Goal: Transaction & Acquisition: Purchase product/service

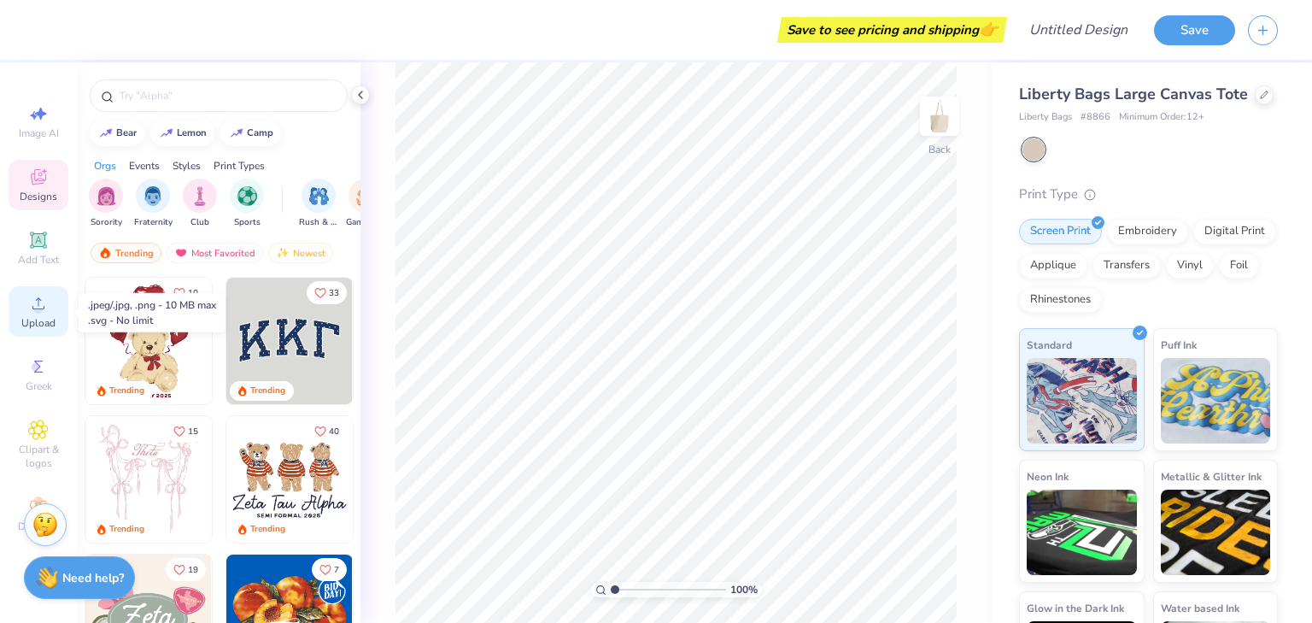
click at [22, 316] on div "Upload" at bounding box center [39, 311] width 60 height 50
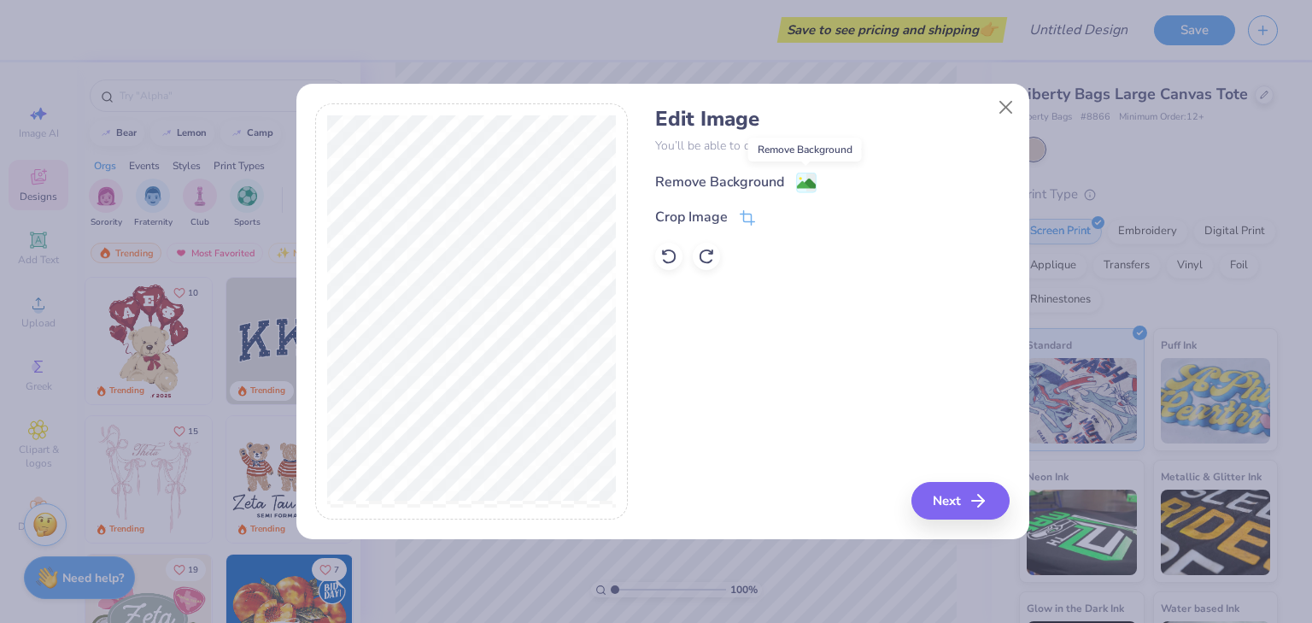
click at [797, 189] on image at bounding box center [806, 183] width 19 height 19
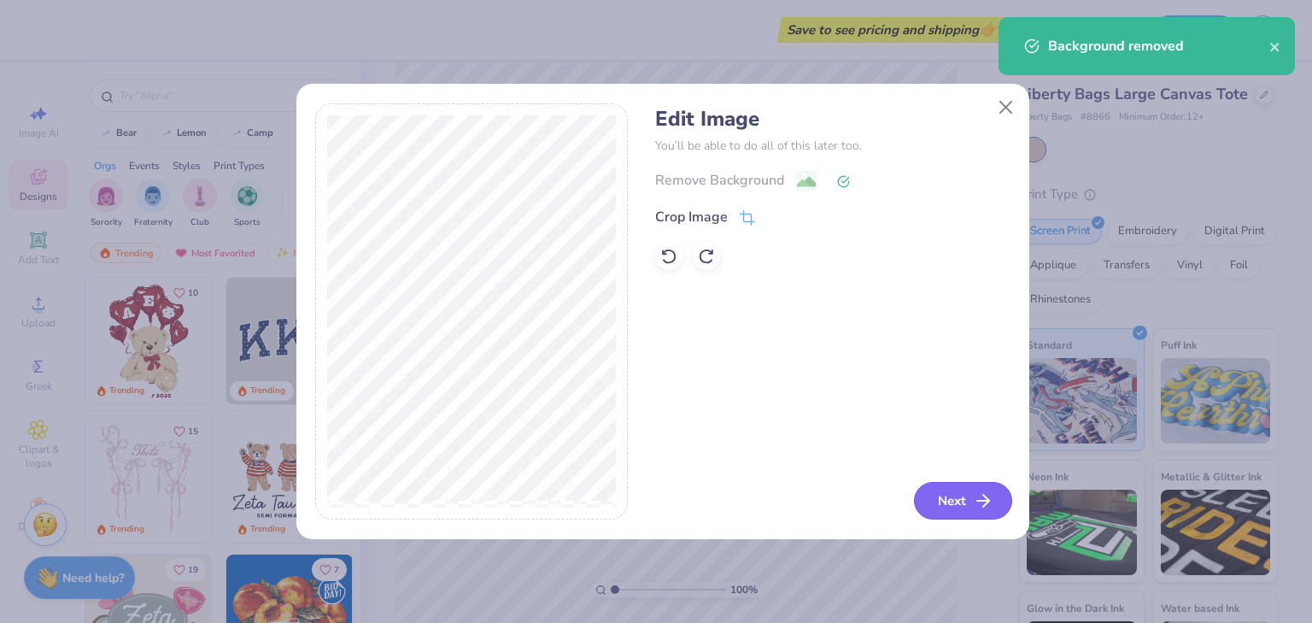
click at [972, 503] on button "Next" at bounding box center [963, 501] width 98 height 38
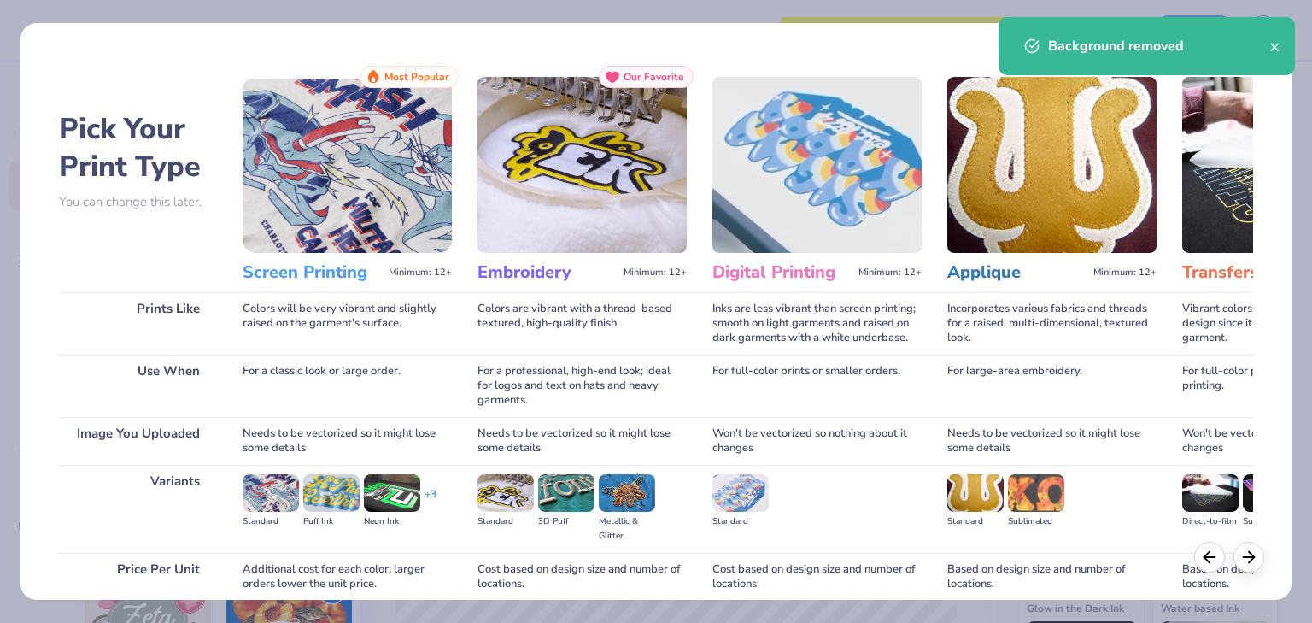
scroll to position [143, 0]
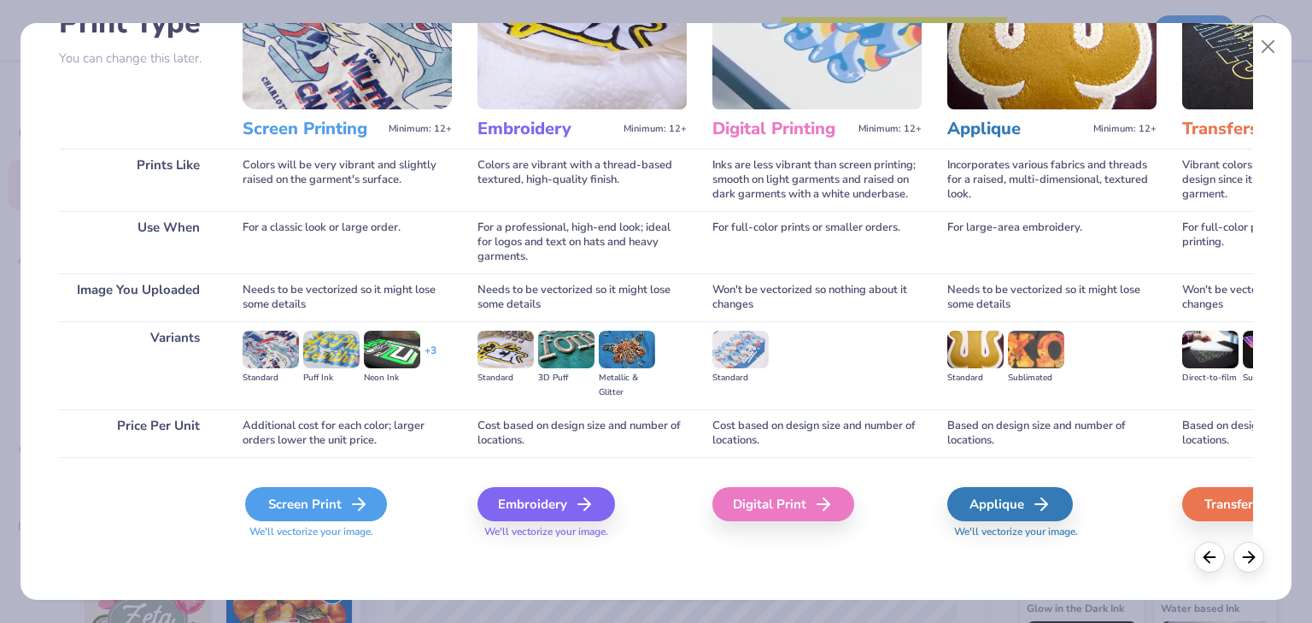
click at [293, 500] on div "Screen Print" at bounding box center [316, 504] width 142 height 34
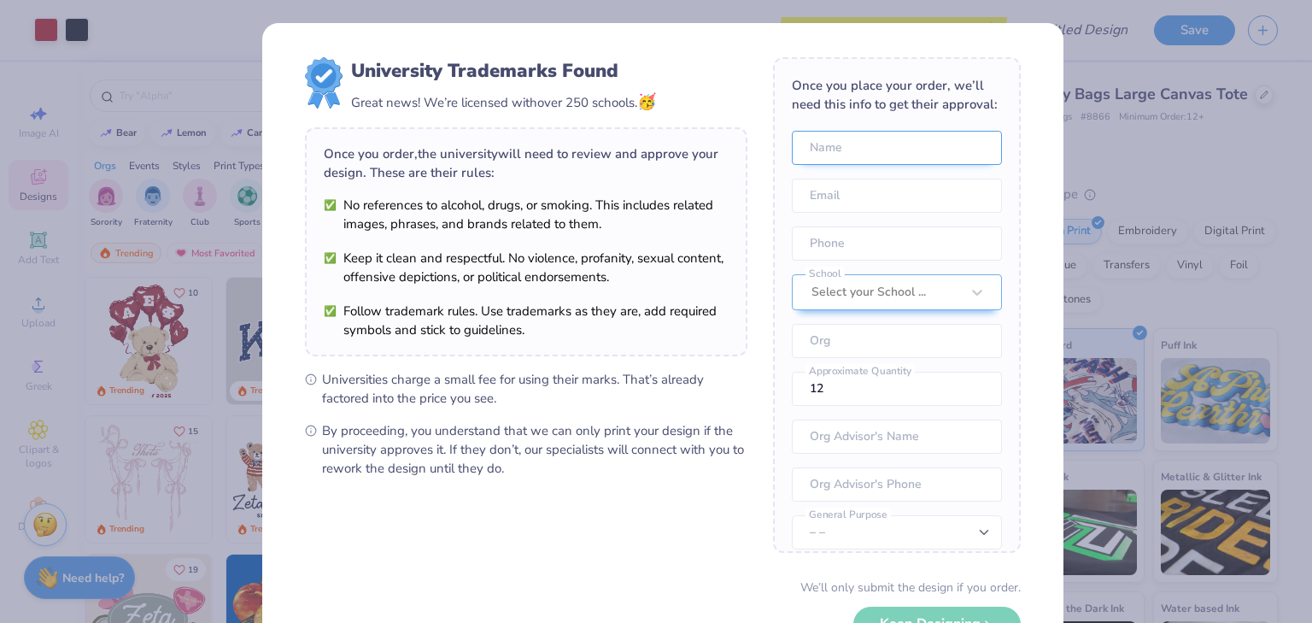
scroll to position [79, 0]
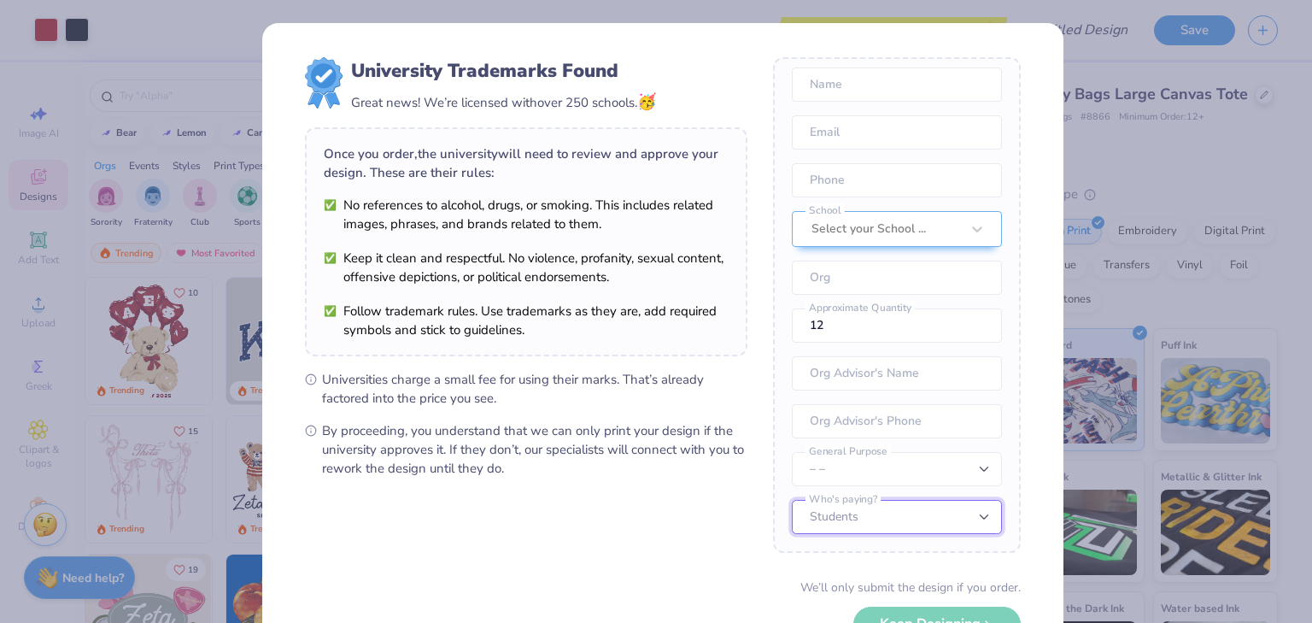
click at [874, 527] on select "Students University" at bounding box center [897, 517] width 210 height 34
click at [641, 526] on form "University Trademarks Found Great news! We’re licensed with over 250 schools. 🥳…" at bounding box center [663, 371] width 716 height 629
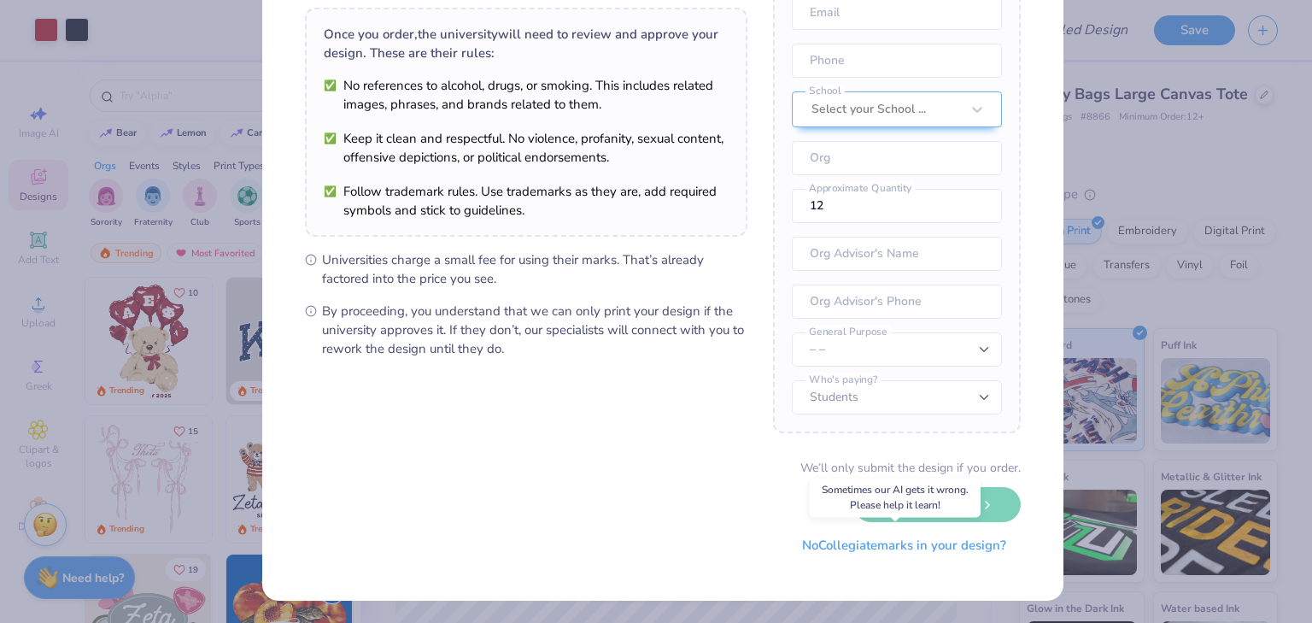
click at [900, 549] on button "No Collegiate marks in your design?" at bounding box center [903, 545] width 233 height 35
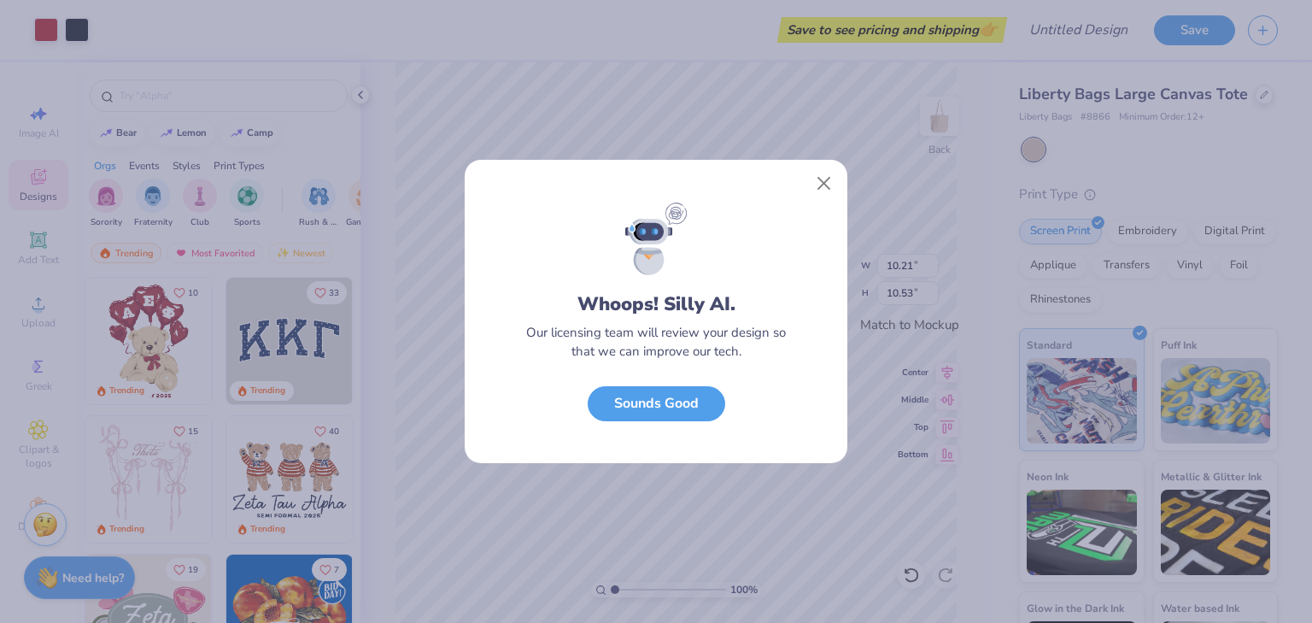
scroll to position [0, 0]
click at [675, 396] on button "Sounds Good" at bounding box center [656, 399] width 137 height 35
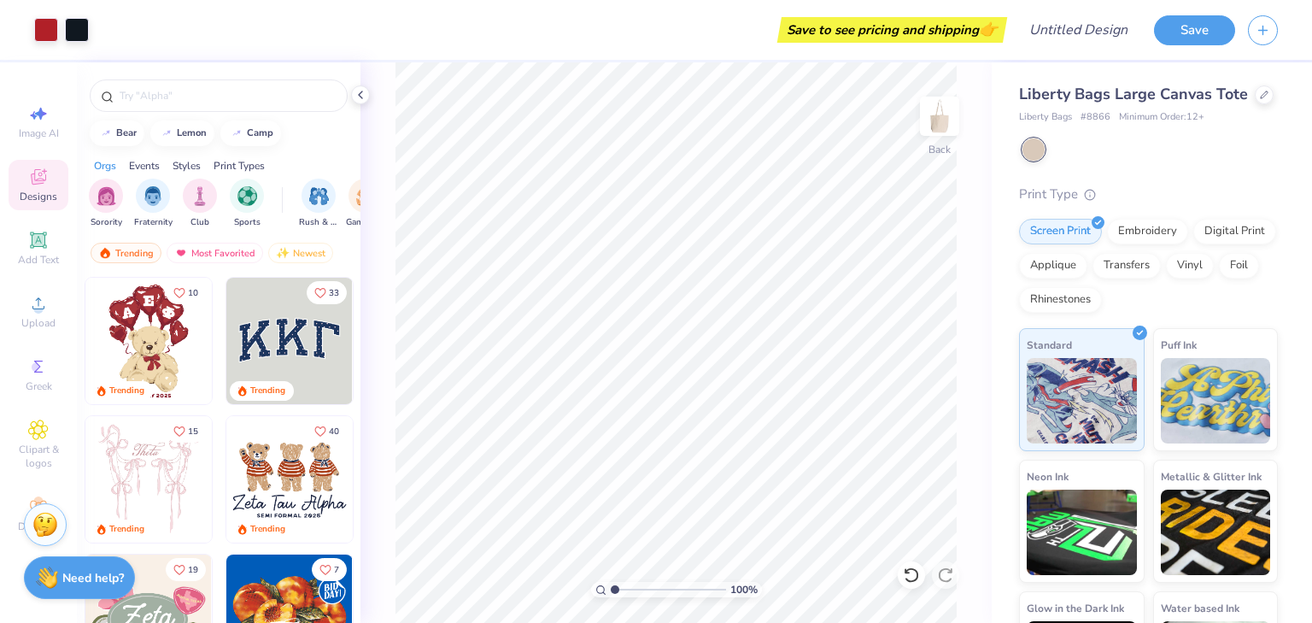
scroll to position [114, 0]
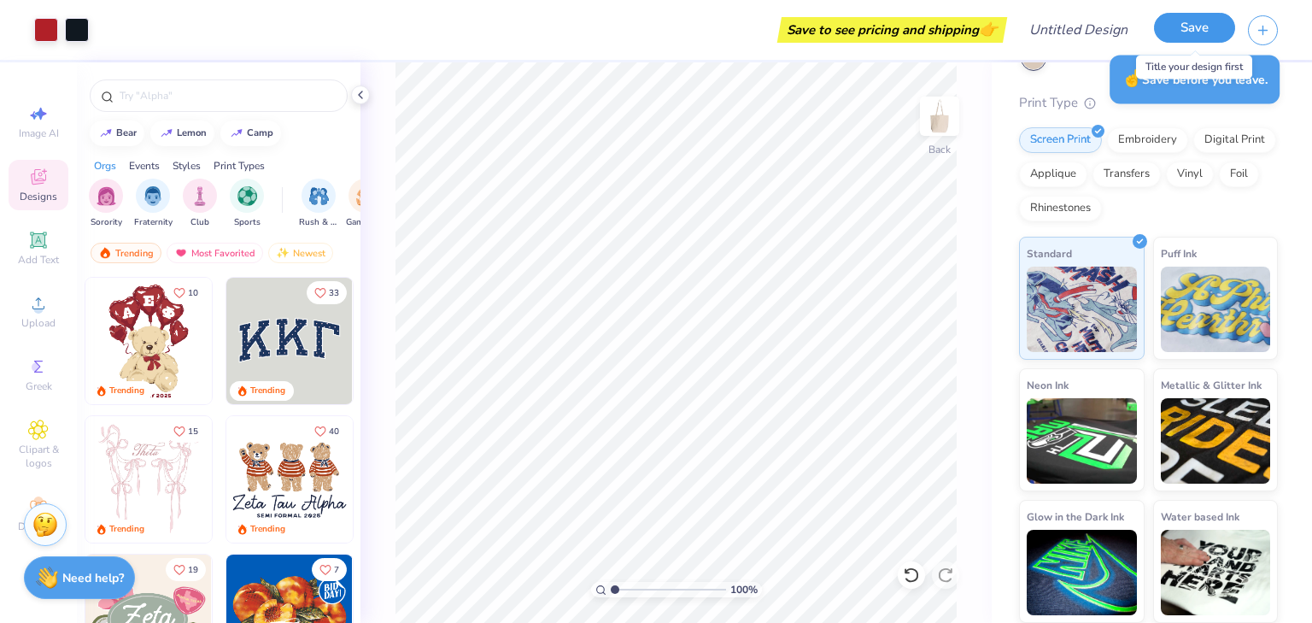
click at [1203, 38] on button "Save" at bounding box center [1194, 28] width 81 height 30
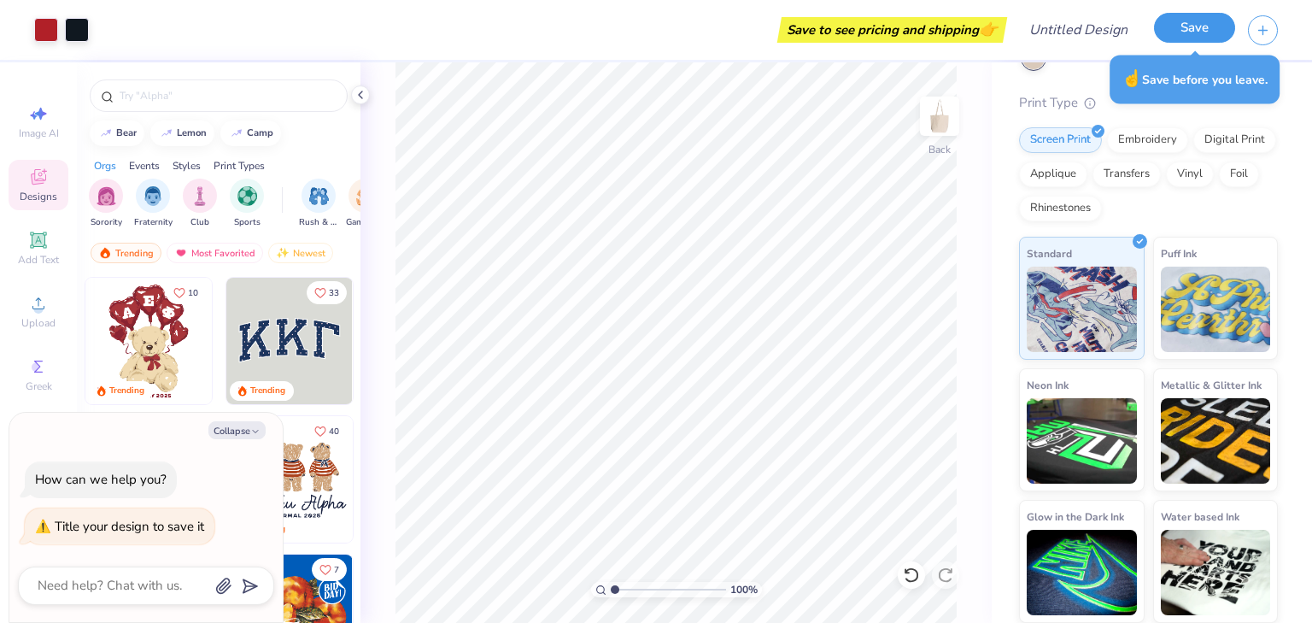
click at [1167, 34] on button "Save" at bounding box center [1194, 28] width 81 height 30
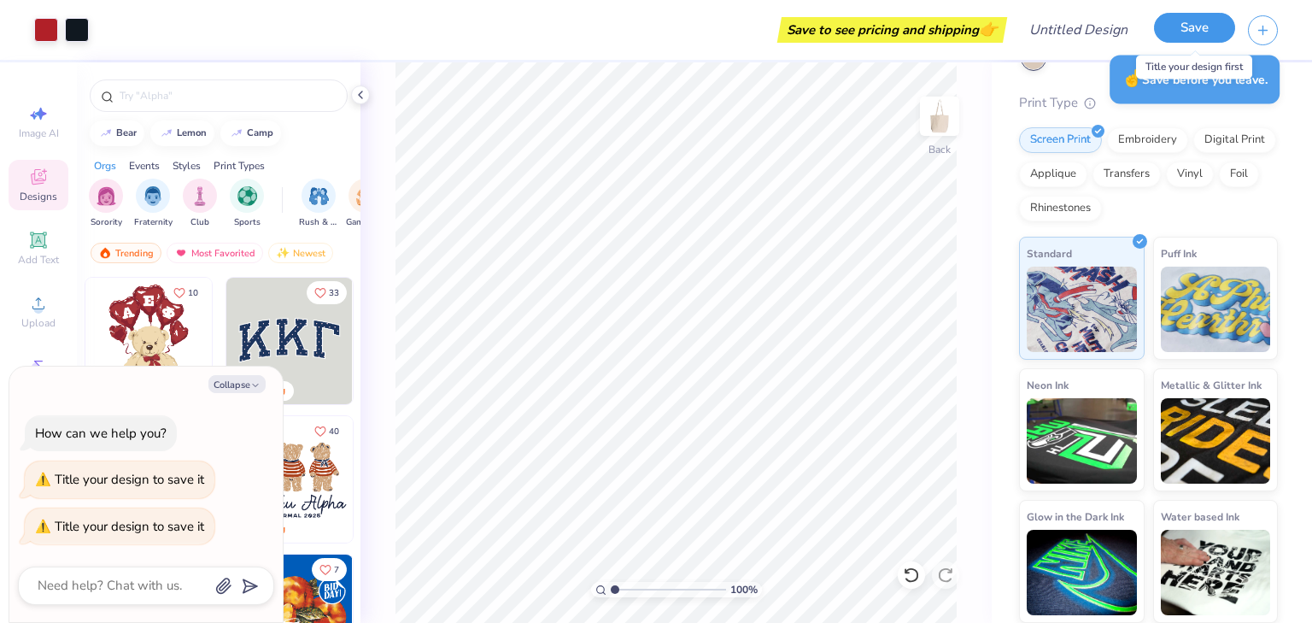
click at [1167, 35] on button "Save" at bounding box center [1194, 28] width 81 height 30
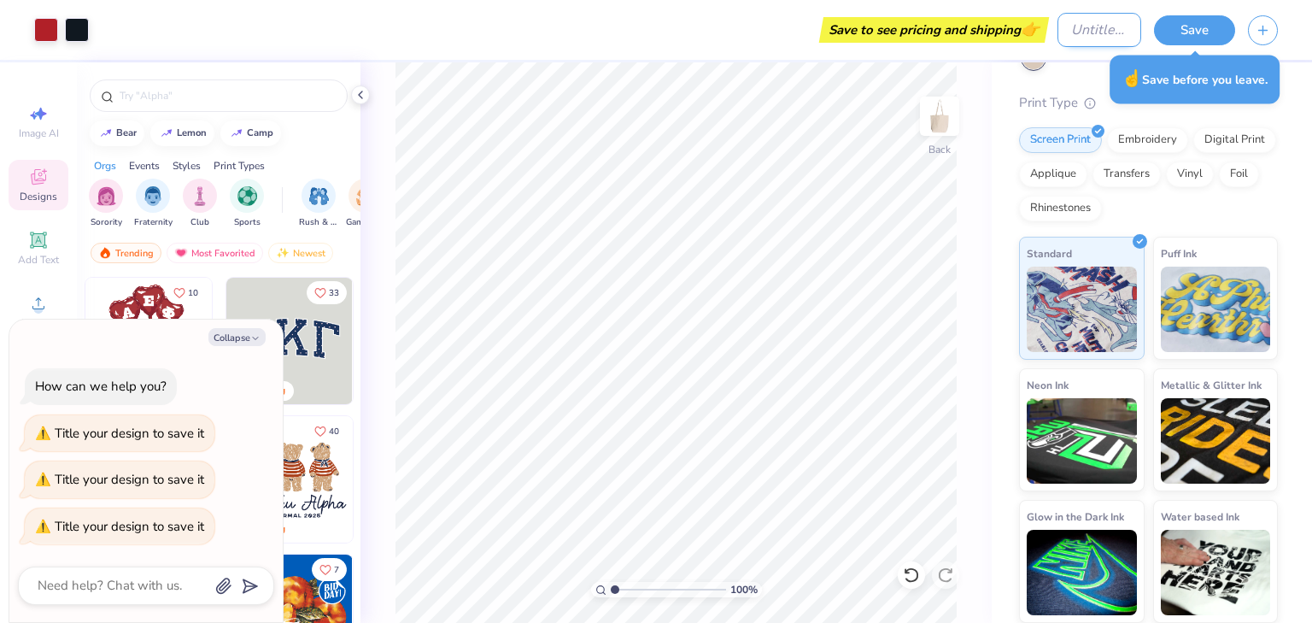
type textarea "x"
click at [1067, 37] on input "Design Title" at bounding box center [1099, 30] width 84 height 34
type input "t"
type textarea "x"
type input "ti"
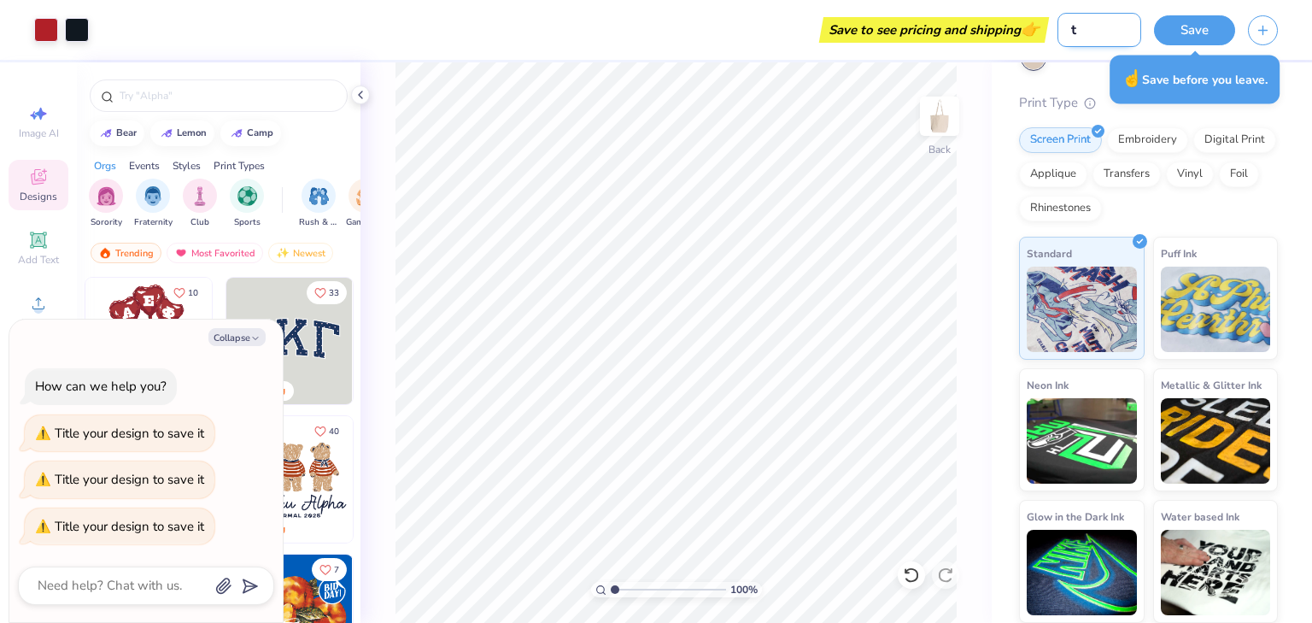
type textarea "x"
type input "tit"
type textarea "x"
type input "tite"
type textarea "x"
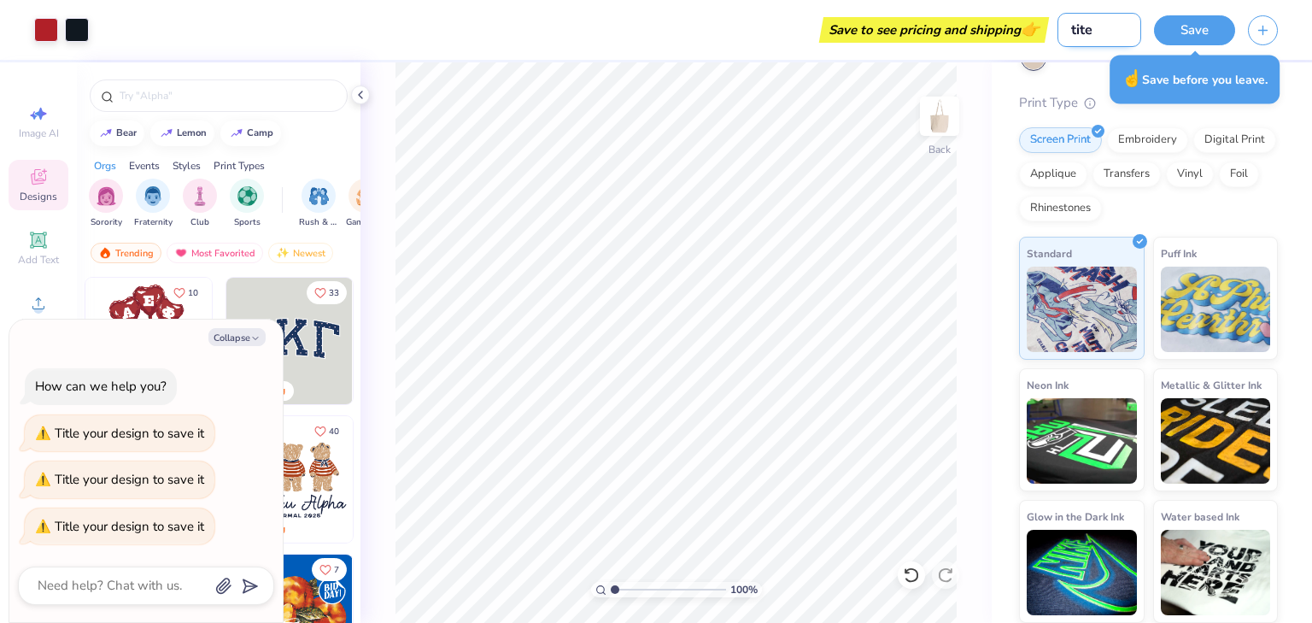
type input "tit"
type textarea "x"
type input "ti"
type textarea "x"
type input "t"
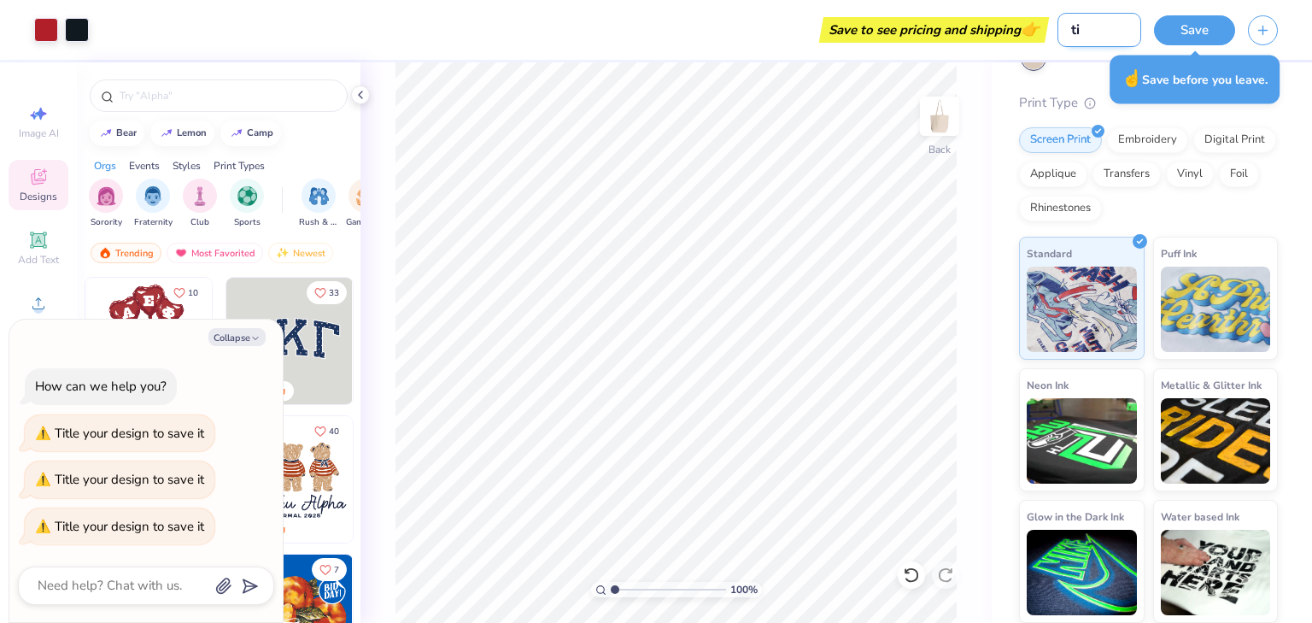
type textarea "x"
type input "to"
type textarea "x"
type input "tot"
type textarea "x"
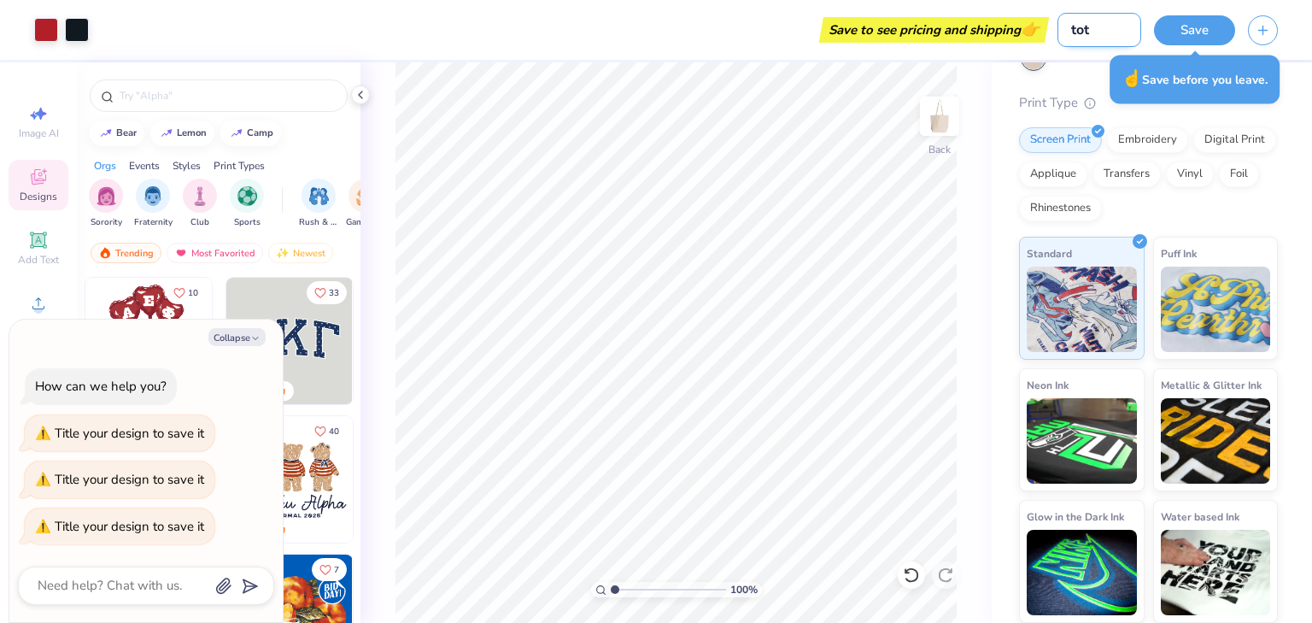
type input "tote"
type textarea "x"
type input "tote"
click at [1219, 26] on button "Save" at bounding box center [1194, 28] width 81 height 30
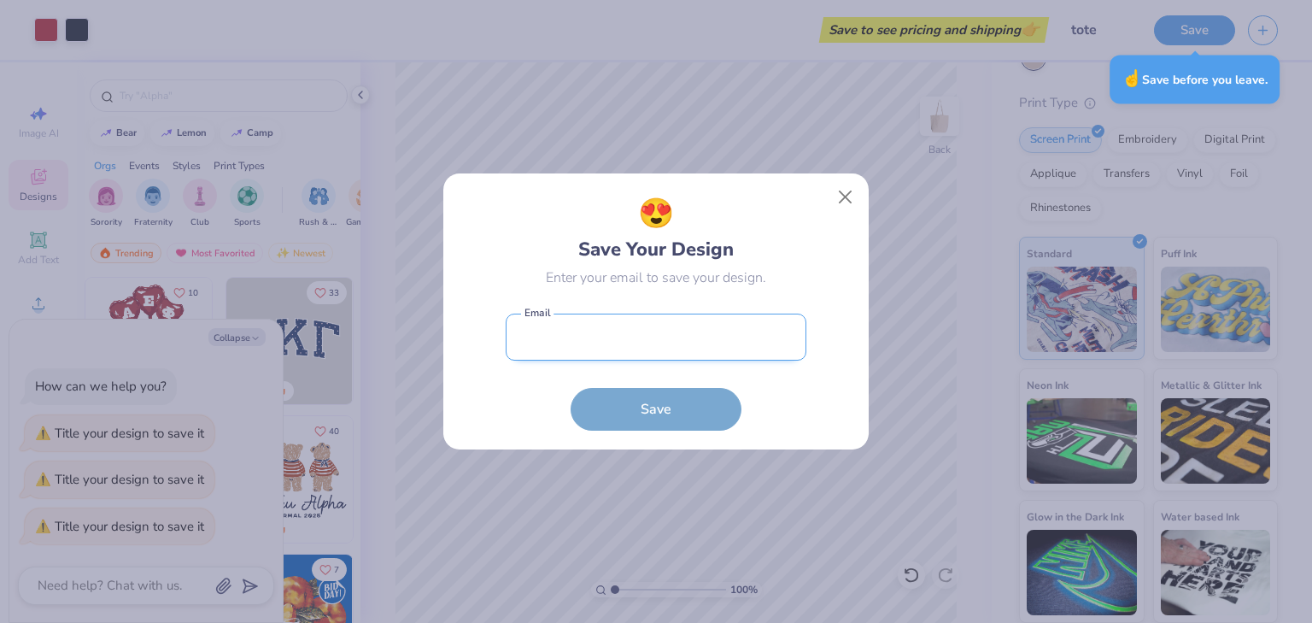
click at [630, 330] on input "email" at bounding box center [656, 336] width 301 height 47
type textarea "x"
type input "[EMAIL_ADDRESS][DOMAIN_NAME]"
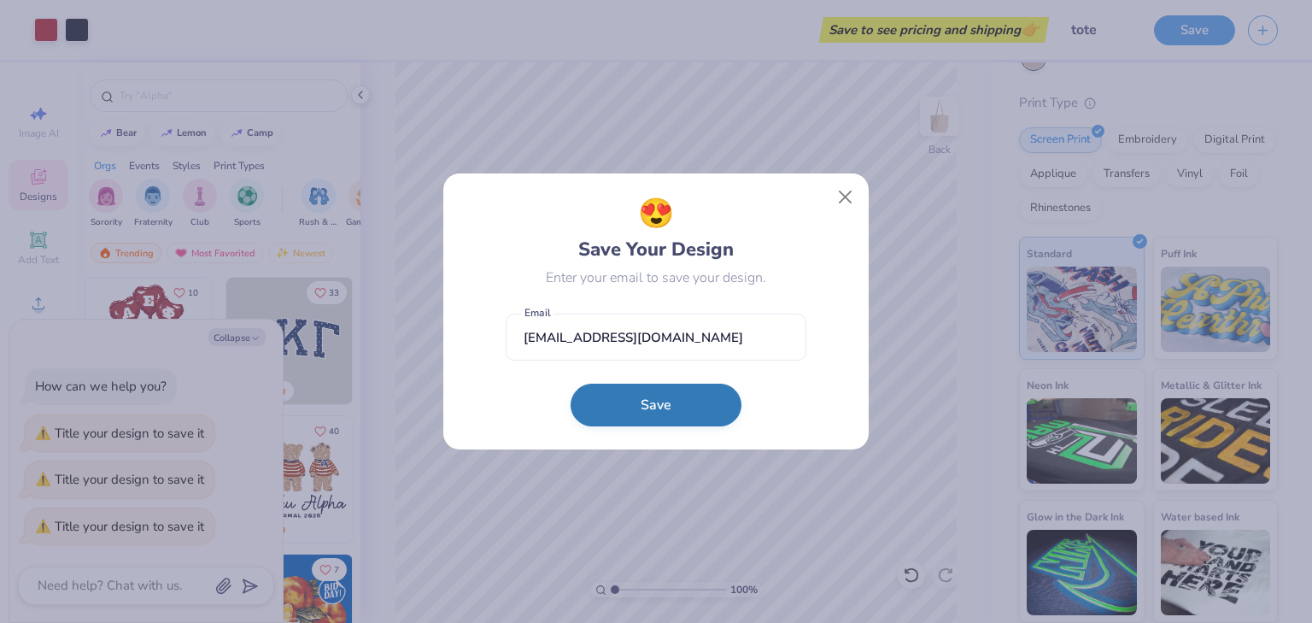
click at [627, 404] on button "Save" at bounding box center [655, 404] width 171 height 43
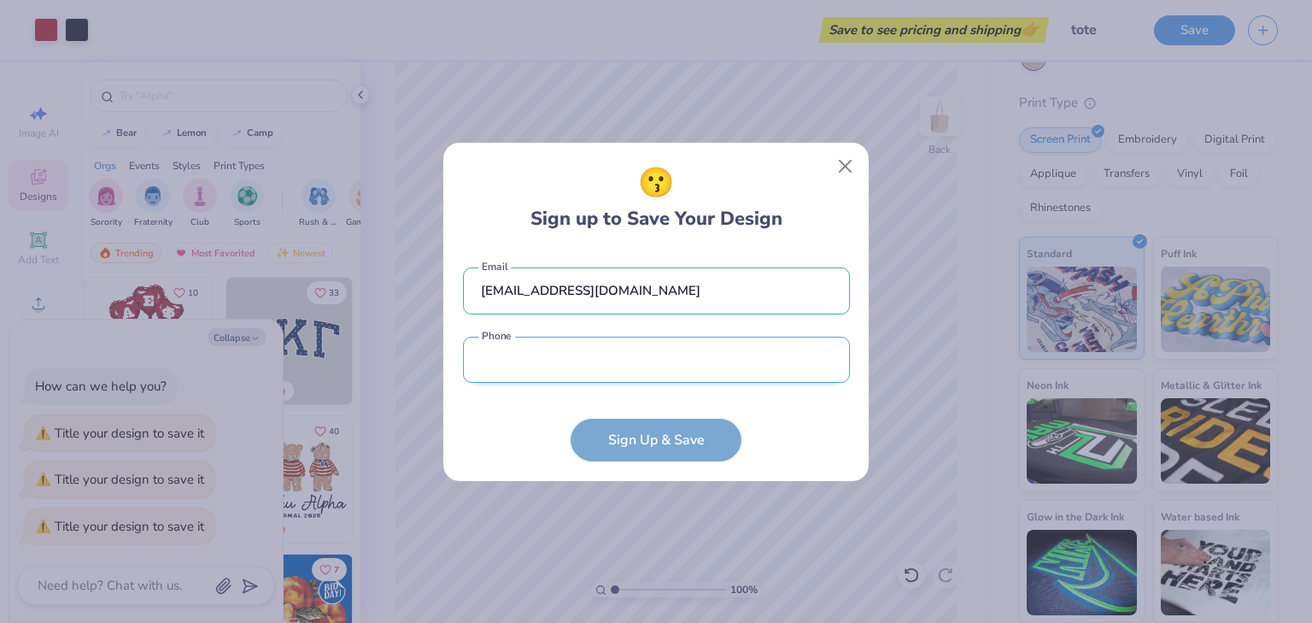
click at [594, 361] on input "tel" at bounding box center [656, 359] width 387 height 47
type input "[PHONE_NUMBER]"
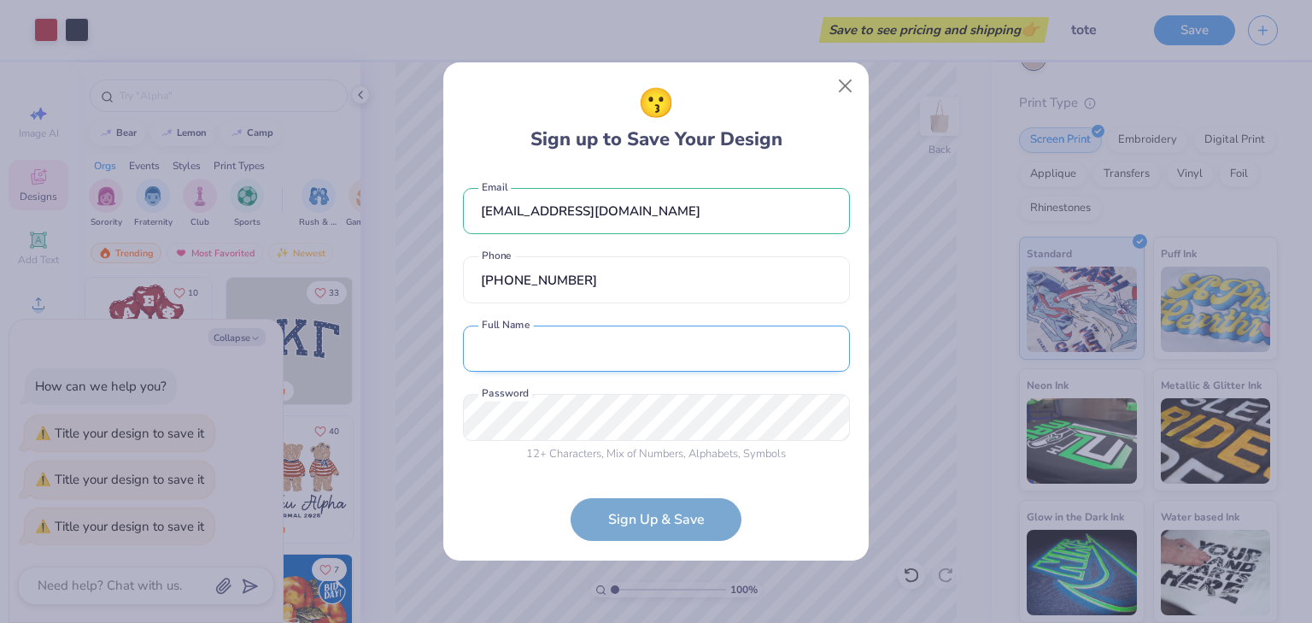
click at [570, 353] on input "text" at bounding box center [656, 348] width 387 height 47
type input "[PERSON_NAME]"
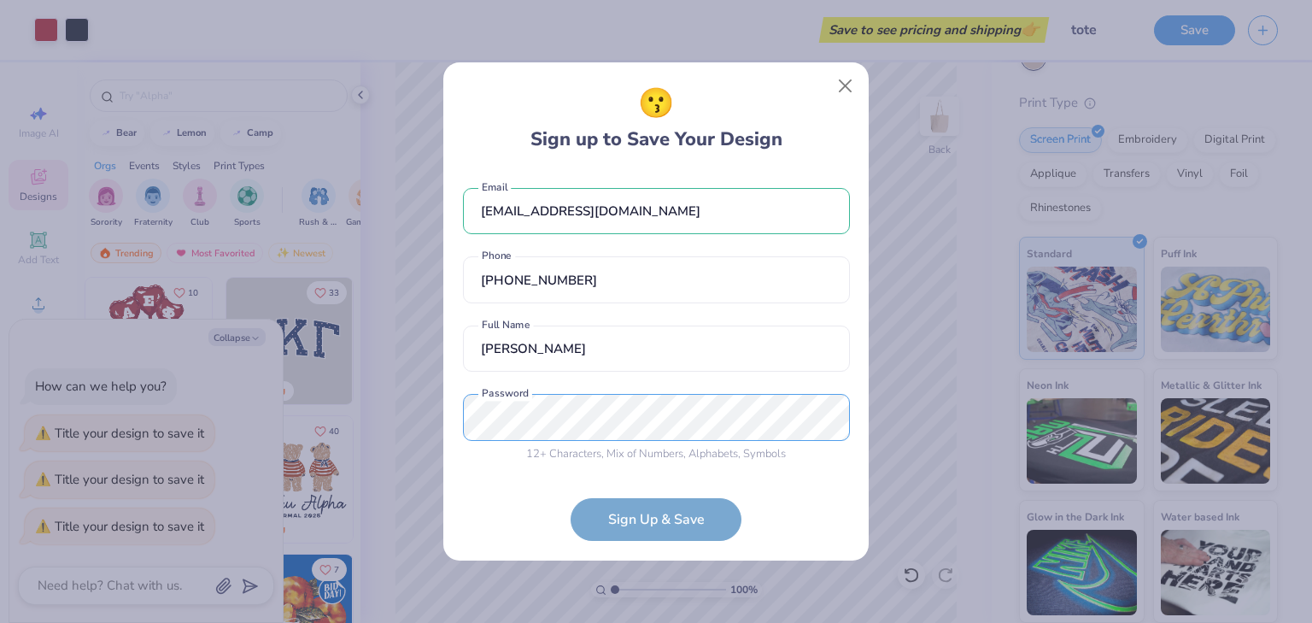
click at [439, 426] on div "😗 Sign up to Save Your Design [EMAIL_ADDRESS][DOMAIN_NAME] Email [PHONE_NUMBER]…" at bounding box center [656, 311] width 1312 height 623
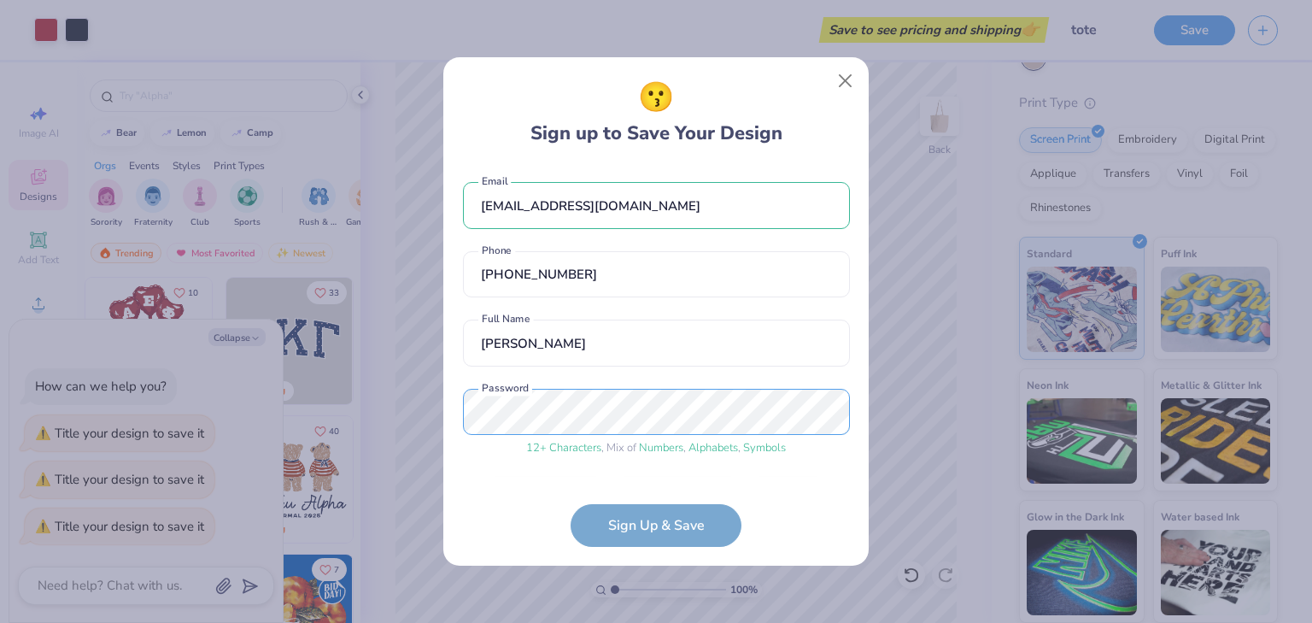
scroll to position [53, 0]
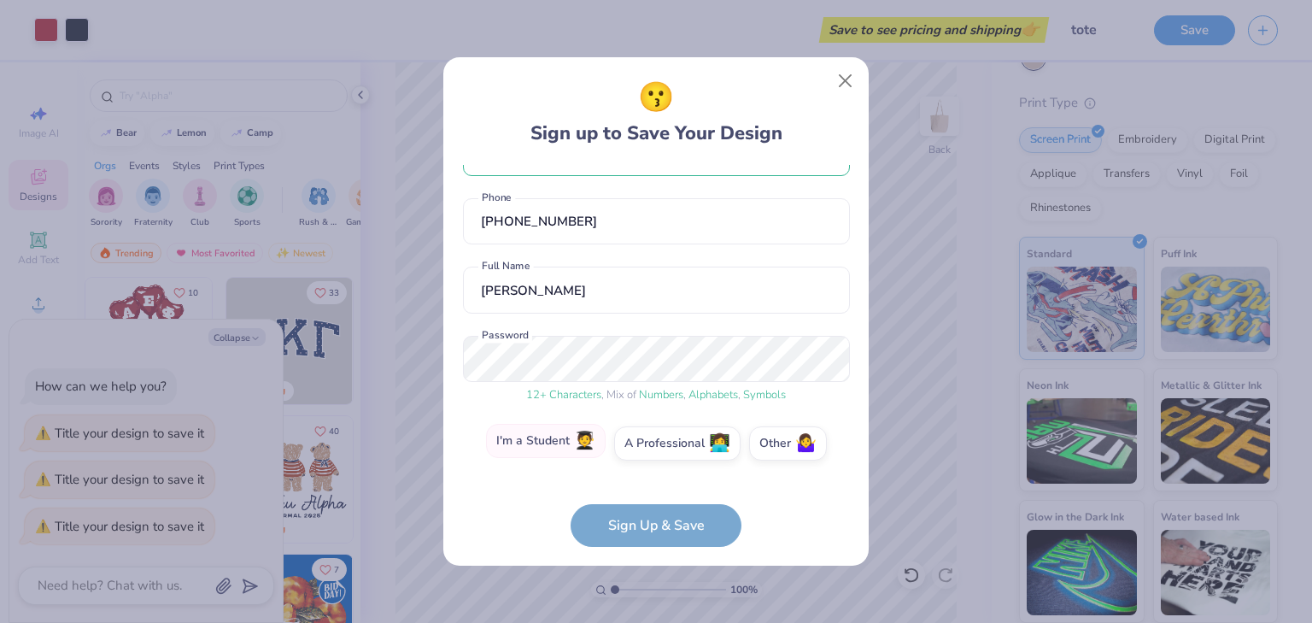
click at [559, 441] on label "I'm a Student 🧑‍🎓" at bounding box center [546, 441] width 120 height 34
click at [651, 494] on input "I'm a Student 🧑‍🎓" at bounding box center [656, 499] width 11 height 11
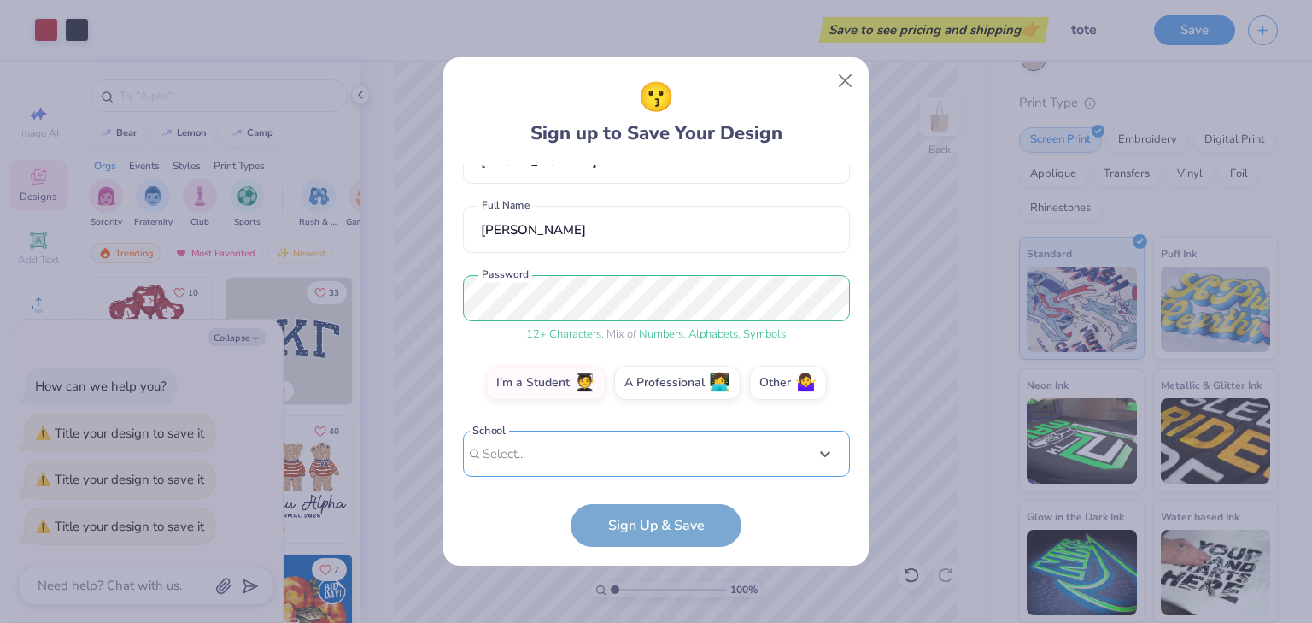
click at [596, 451] on div "option focused, 8 of 15. 15 results available. Use Up and Down to choose option…" at bounding box center [656, 586] width 387 height 312
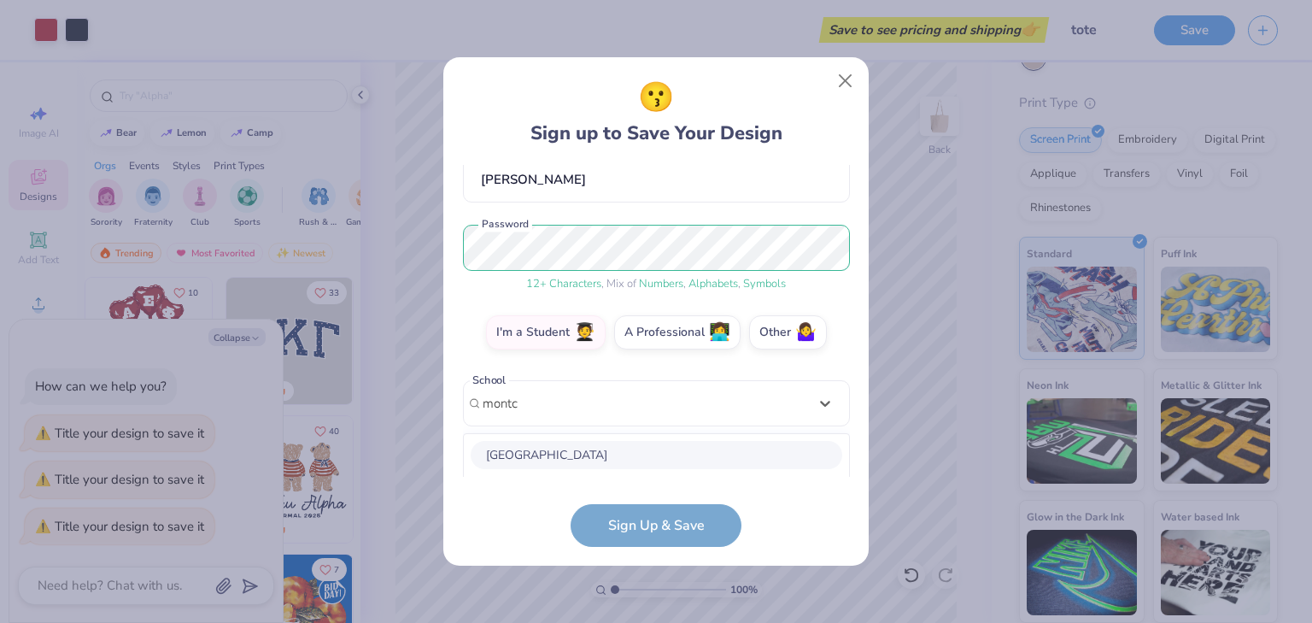
scroll to position [378, 0]
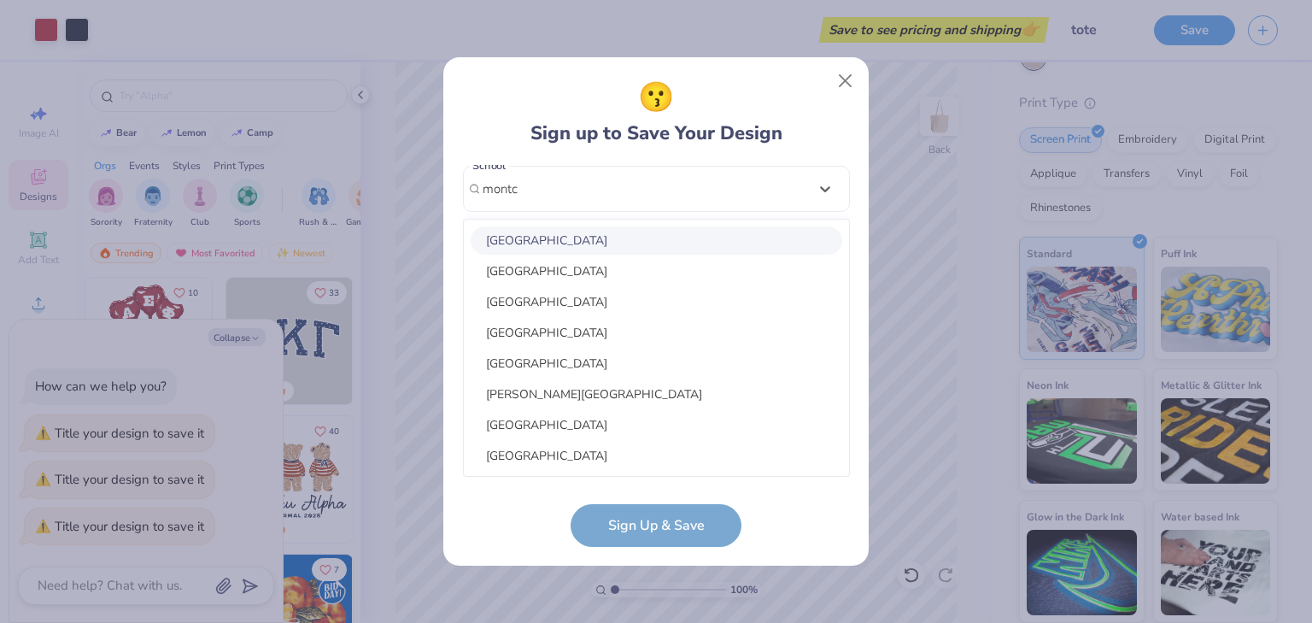
click at [594, 242] on div "[GEOGRAPHIC_DATA]" at bounding box center [656, 240] width 371 height 28
type input "montc"
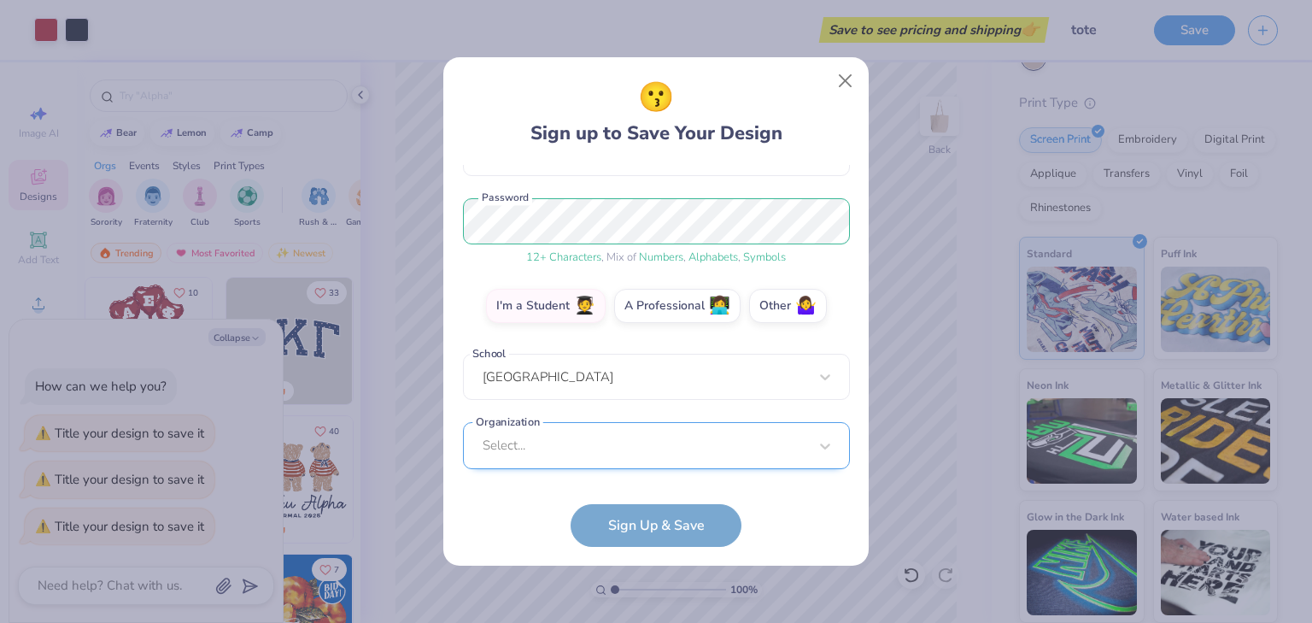
click at [626, 453] on div "Select..." at bounding box center [656, 445] width 387 height 47
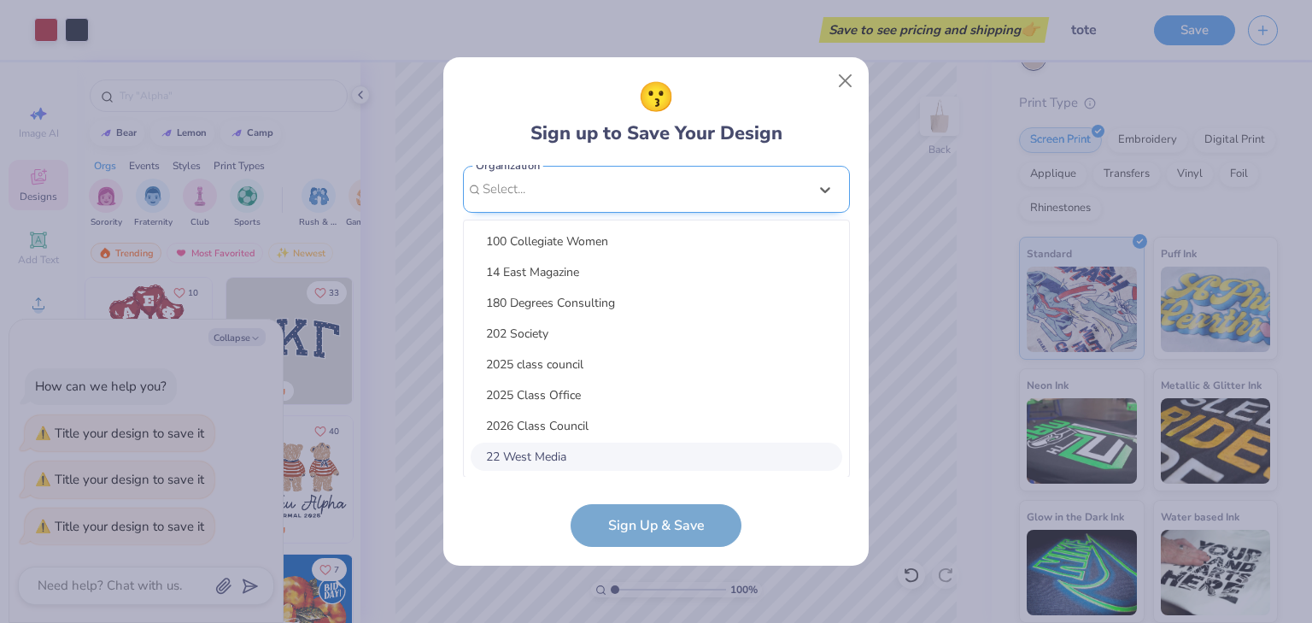
scroll to position [447, 0]
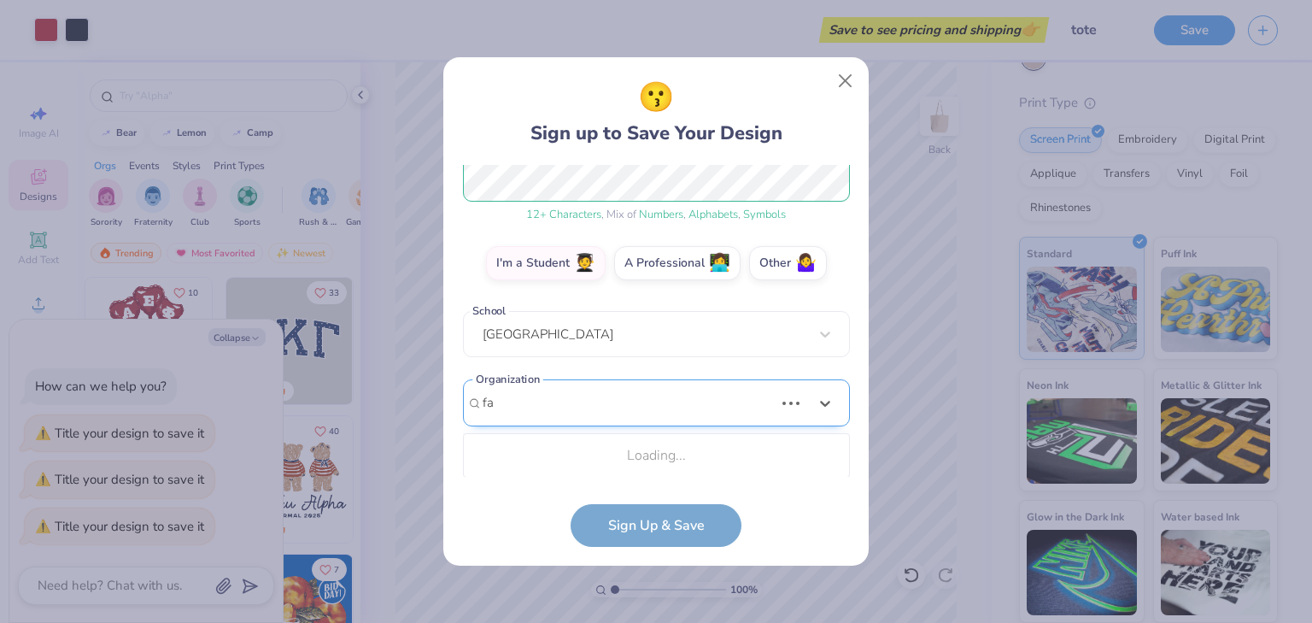
type input "f"
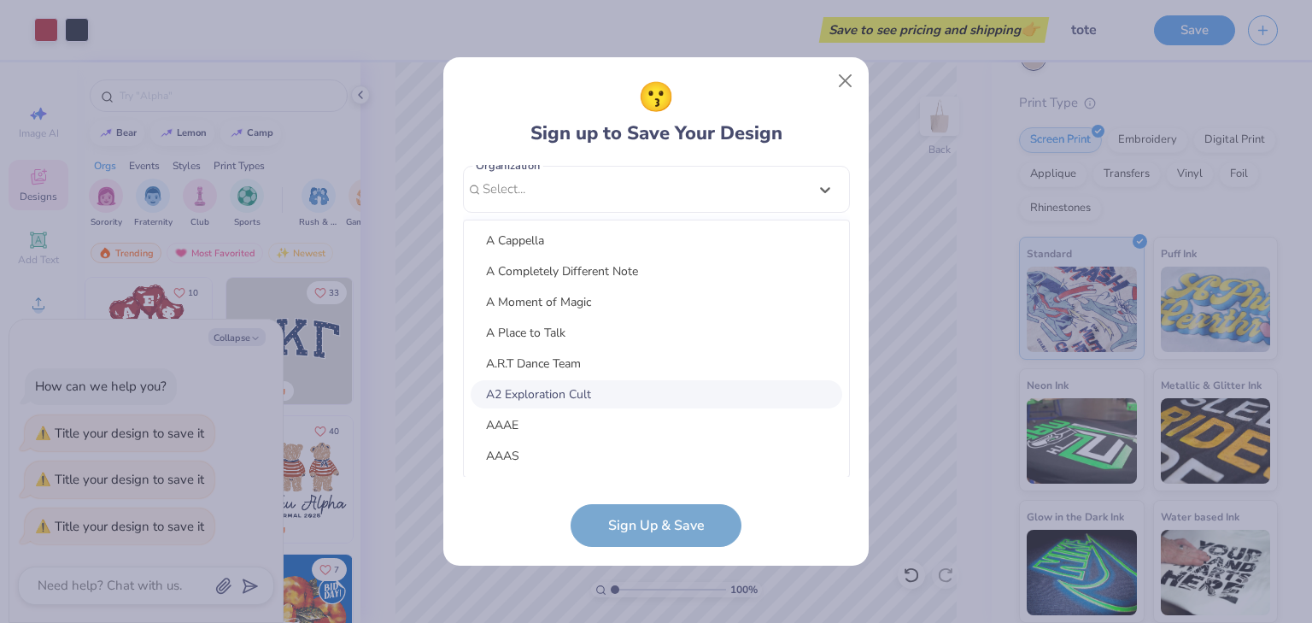
scroll to position [677, 0]
type input "M"
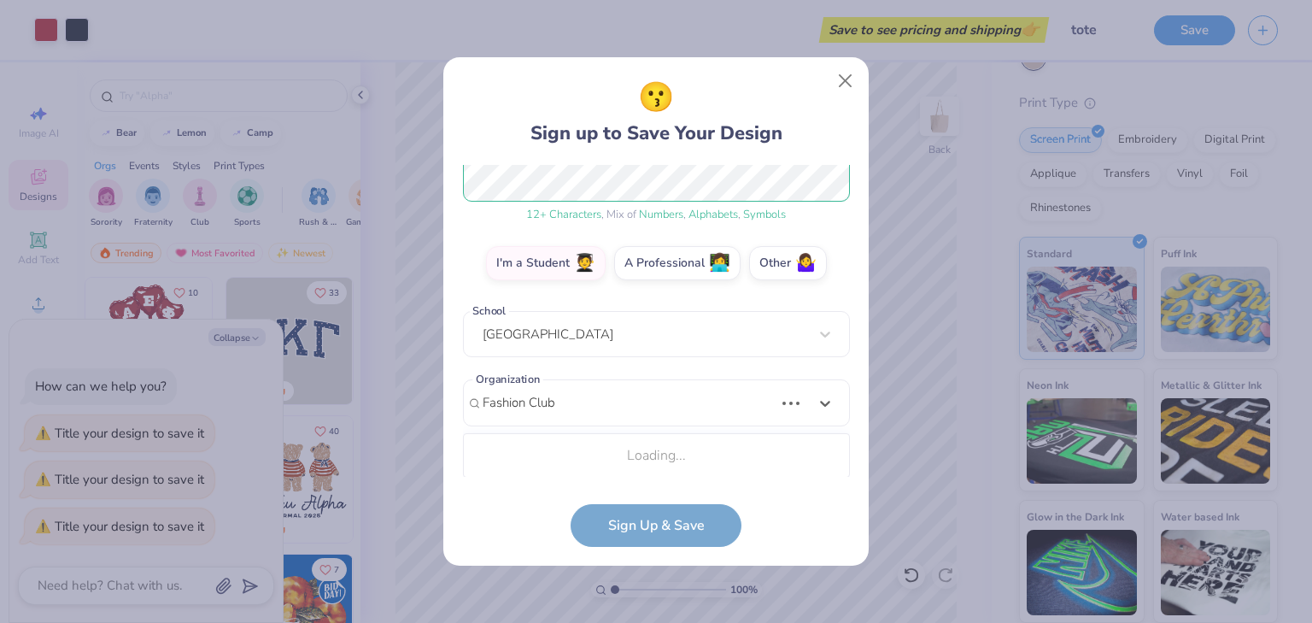
scroll to position [447, 0]
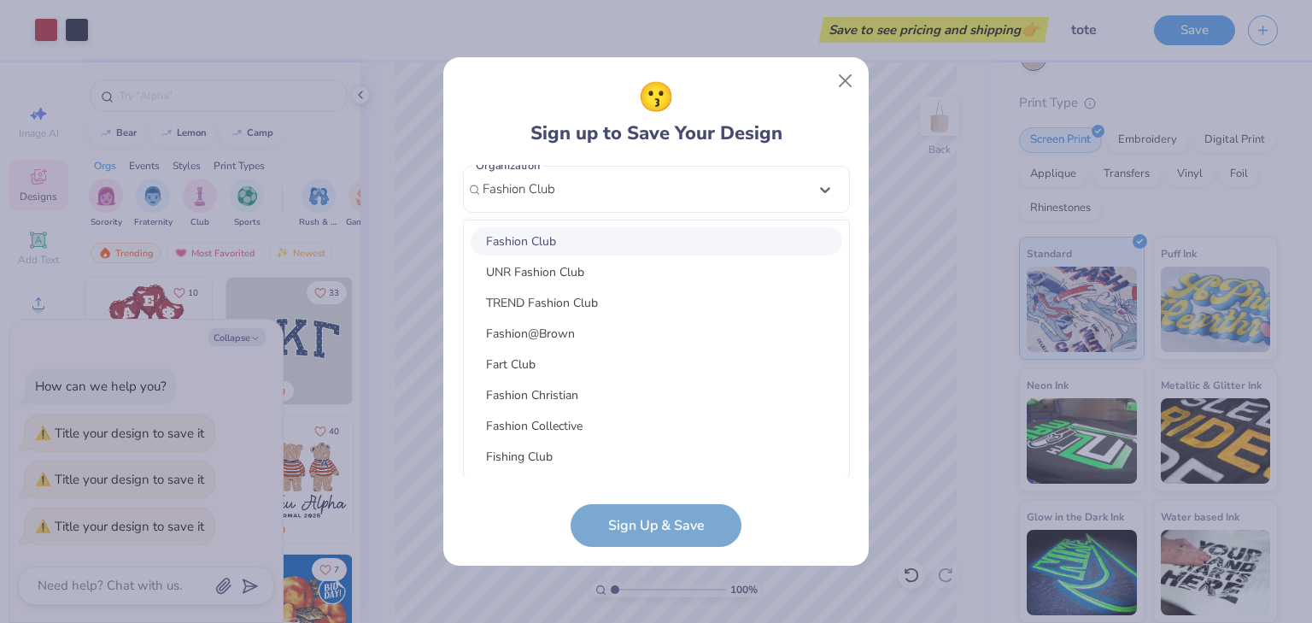
click at [578, 242] on div "Fashion Club" at bounding box center [656, 241] width 371 height 28
type input "Fashion Club"
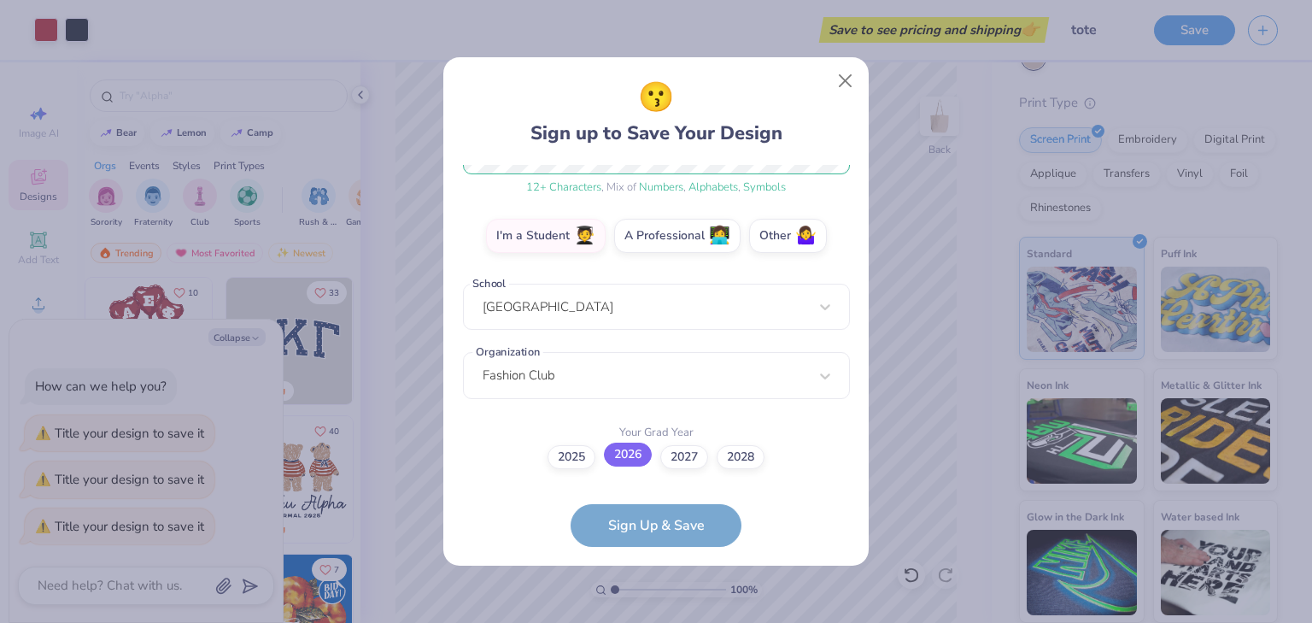
click at [638, 457] on label "2026" at bounding box center [628, 454] width 48 height 24
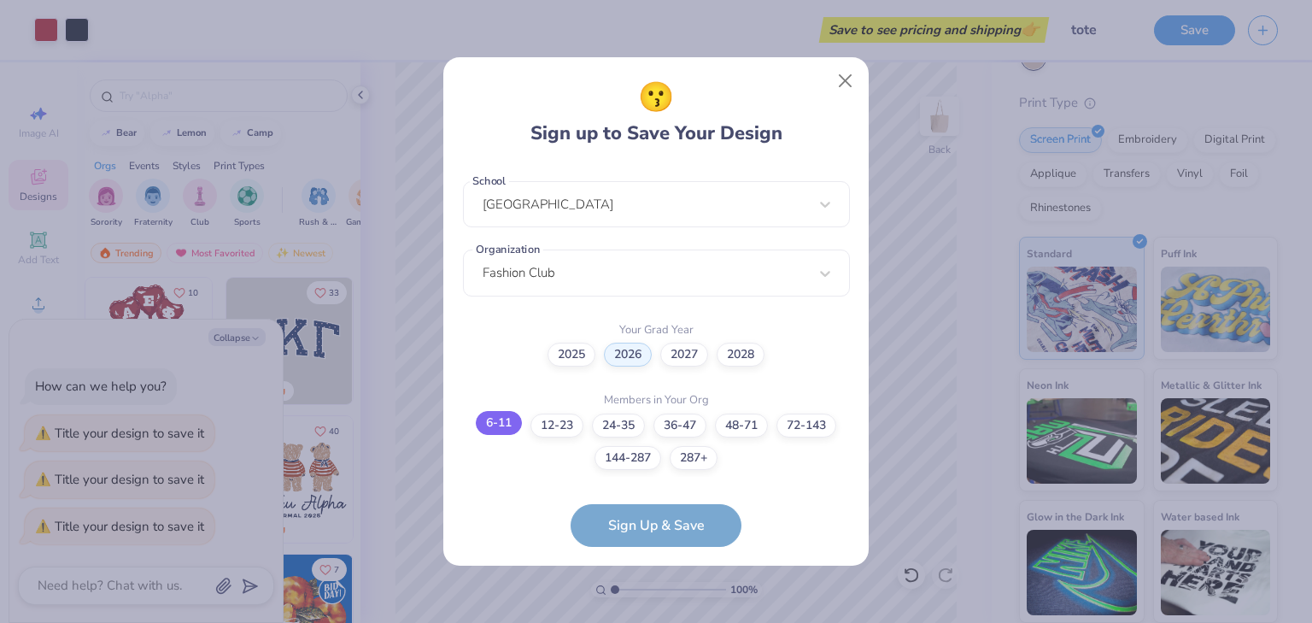
click at [509, 424] on label "6-11" at bounding box center [499, 423] width 46 height 24
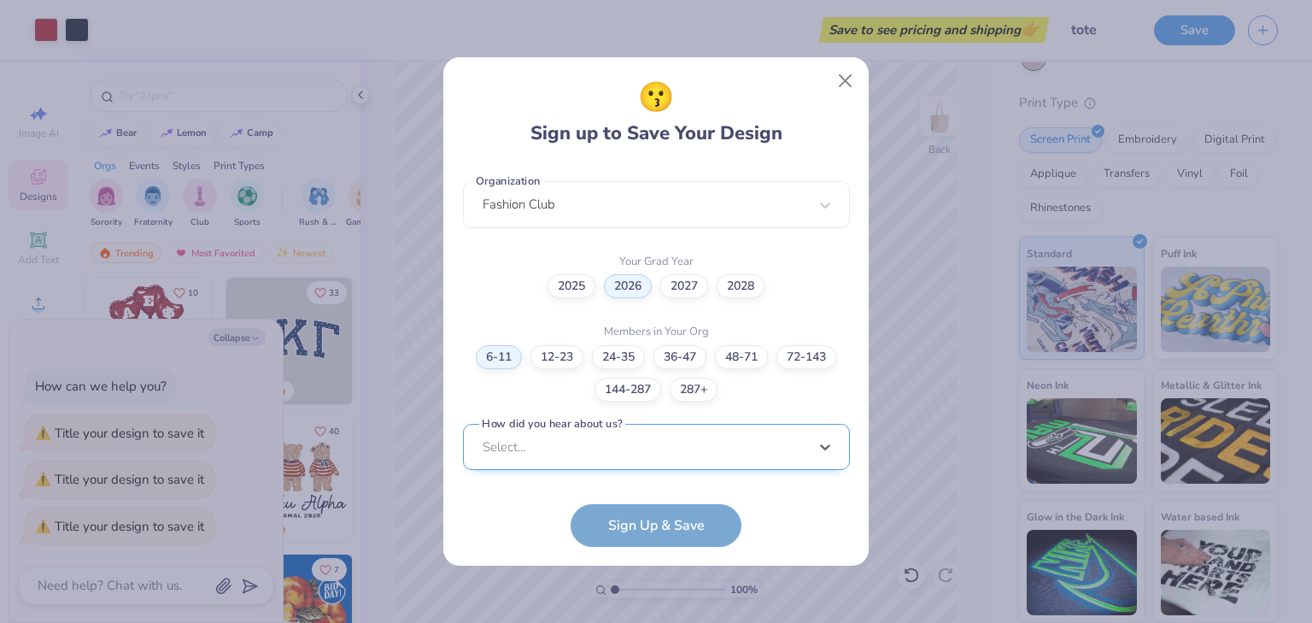
scroll to position [687, 0]
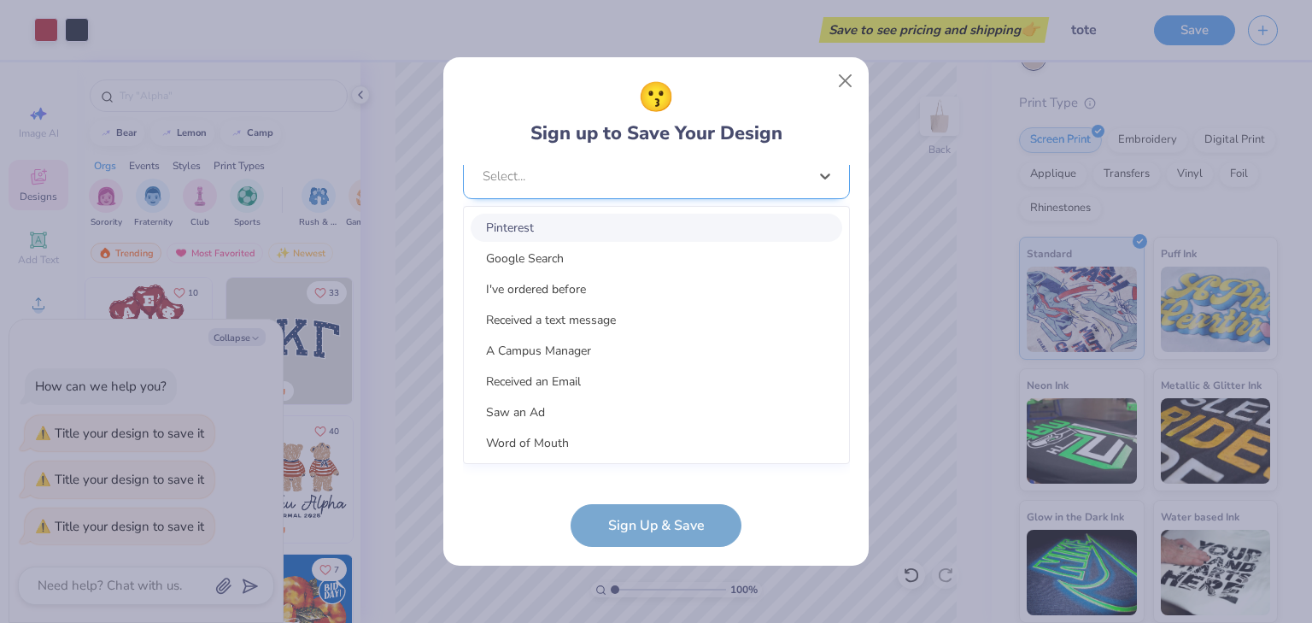
click at [575, 456] on div "option Pinterest focused, 1 of 15. 15 results available. Use Up and Down to cho…" at bounding box center [656, 309] width 387 height 312
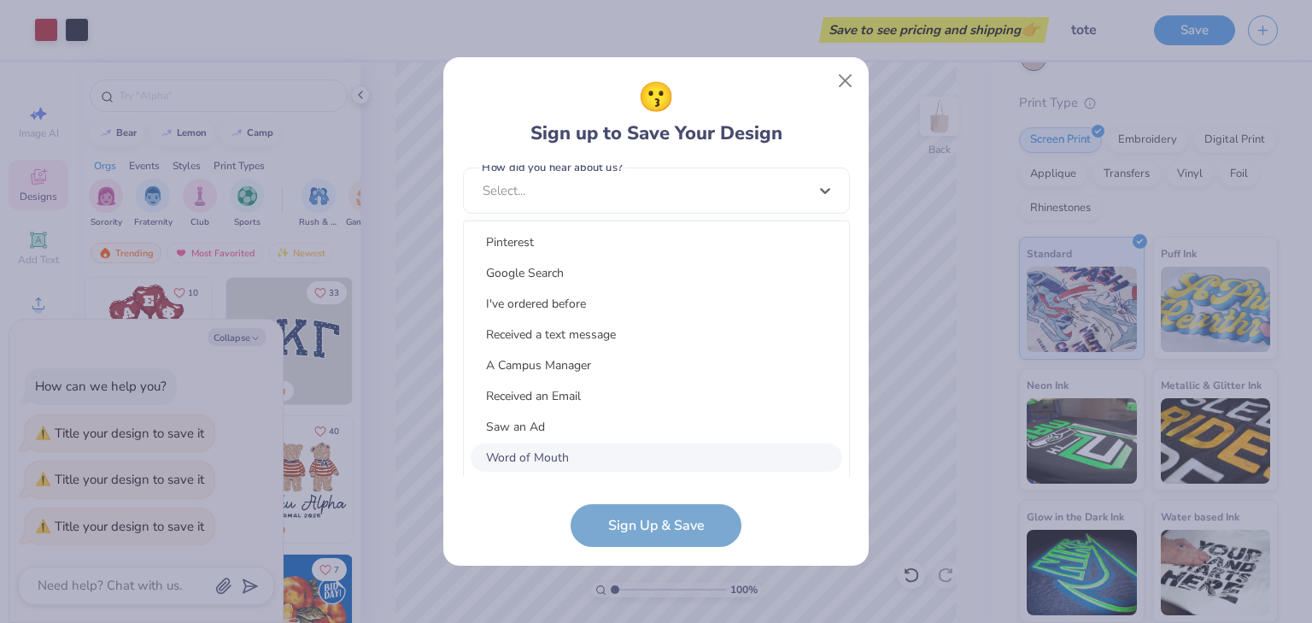
click at [563, 459] on div "Word of Mouth" at bounding box center [656, 457] width 371 height 28
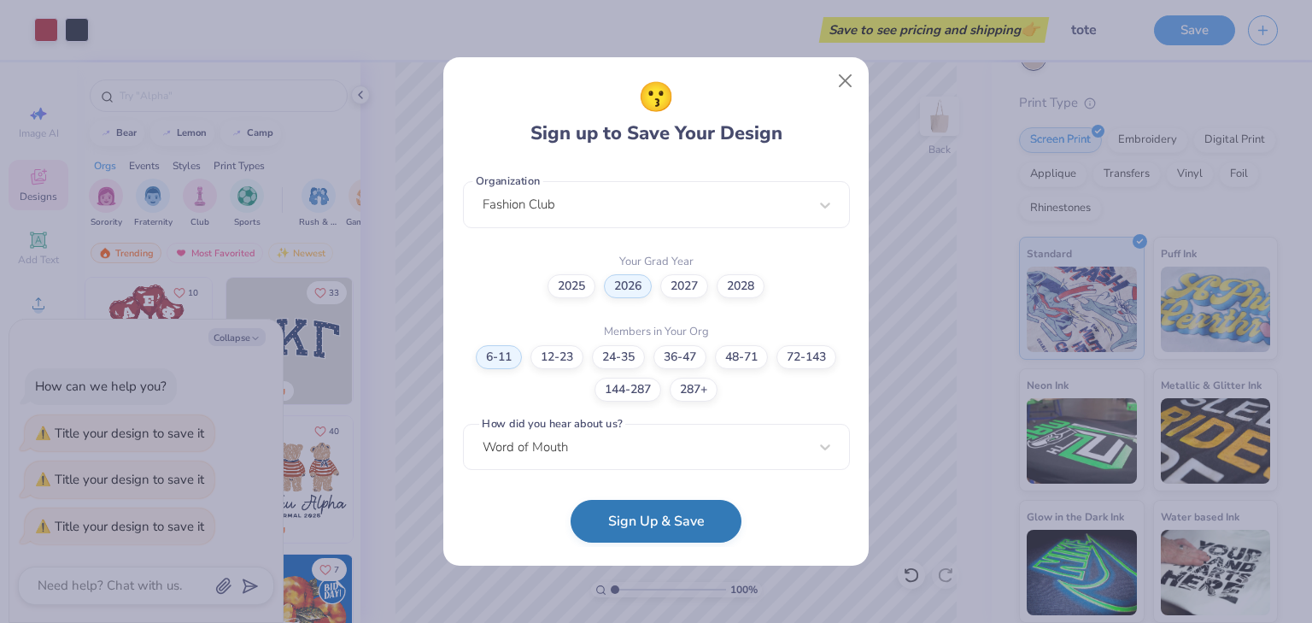
click at [641, 517] on button "Sign Up & Save" at bounding box center [655, 521] width 171 height 43
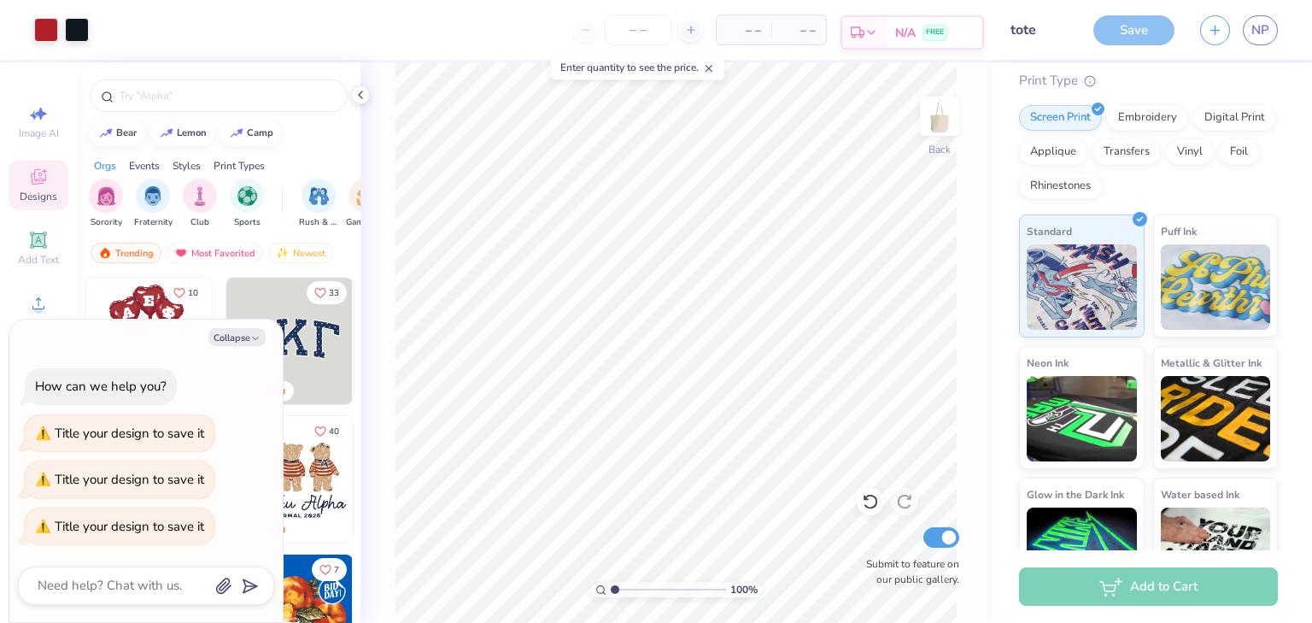
click at [874, 36] on icon at bounding box center [871, 33] width 14 height 14
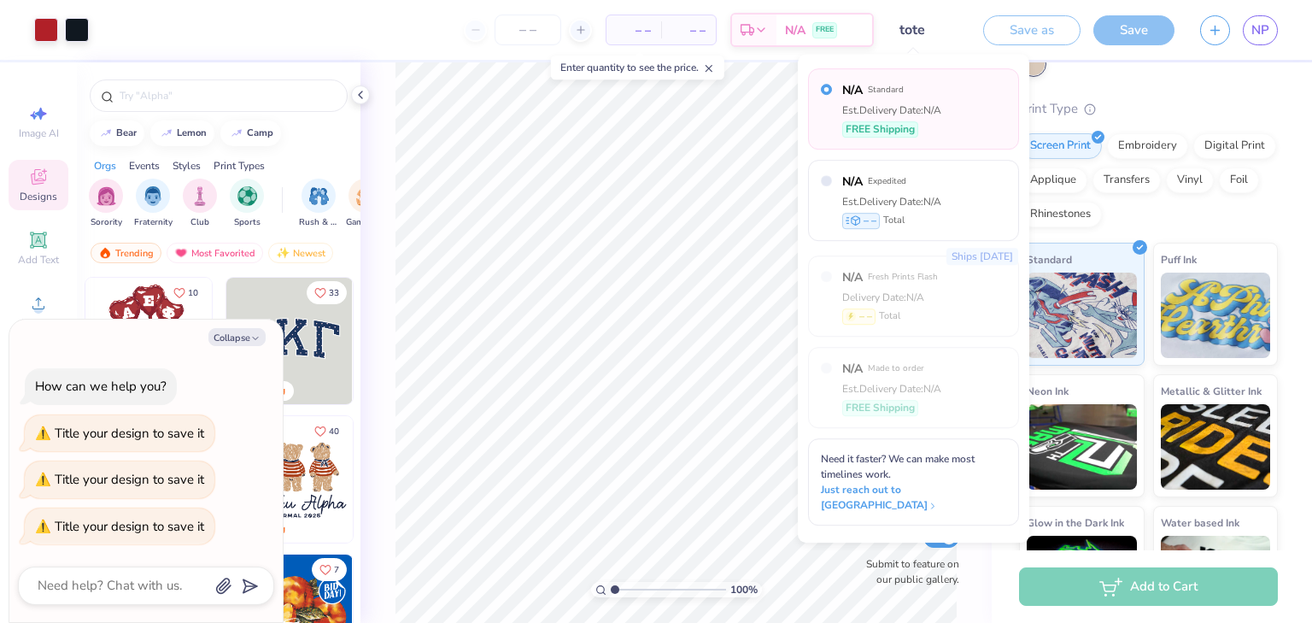
scroll to position [142, 0]
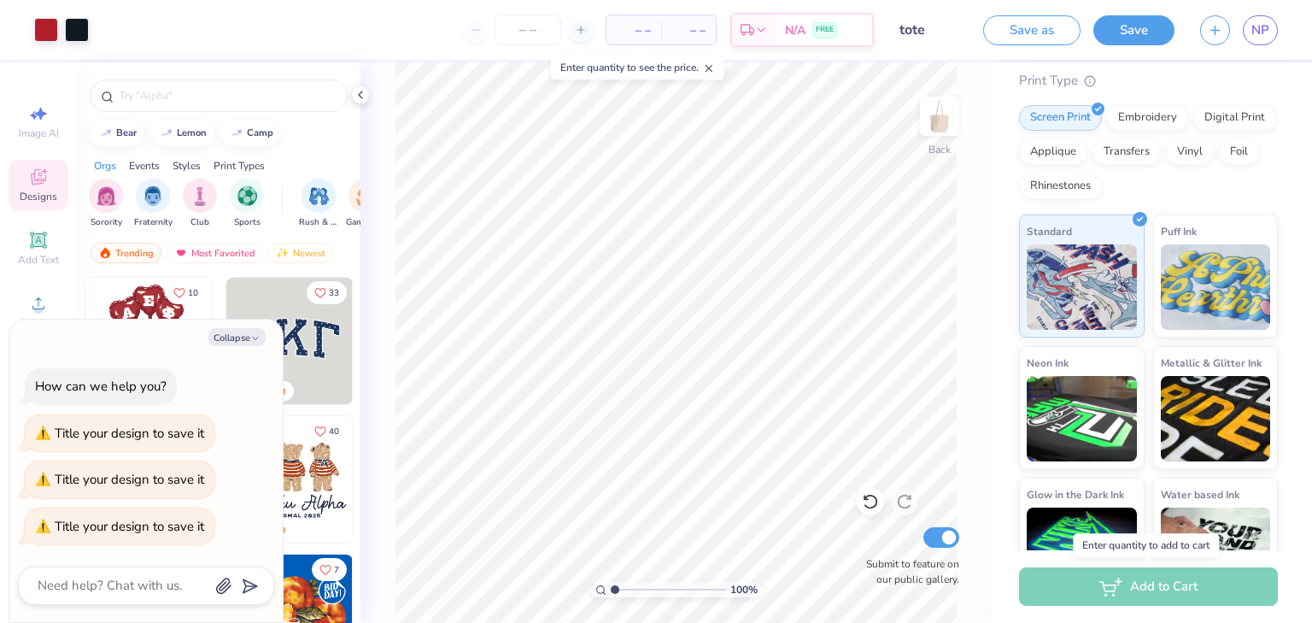
click at [1095, 586] on div "Add to Cart" at bounding box center [1148, 586] width 259 height 38
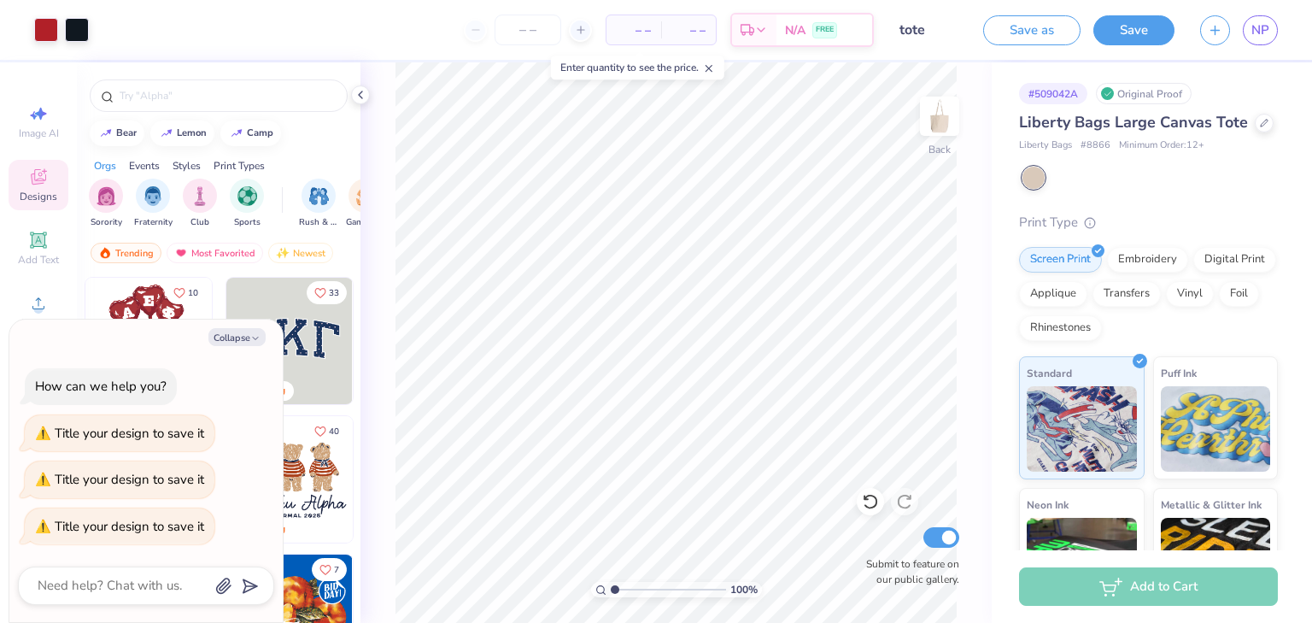
scroll to position [214, 0]
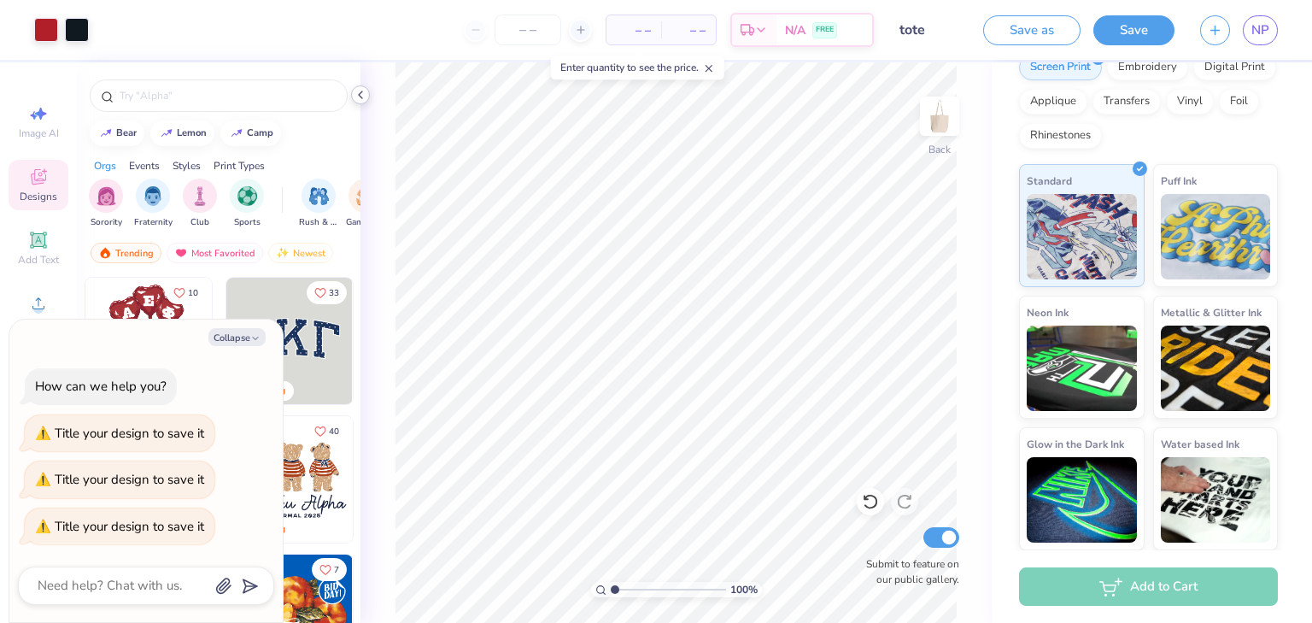
click at [353, 99] on div at bounding box center [360, 94] width 19 height 19
type textarea "x"
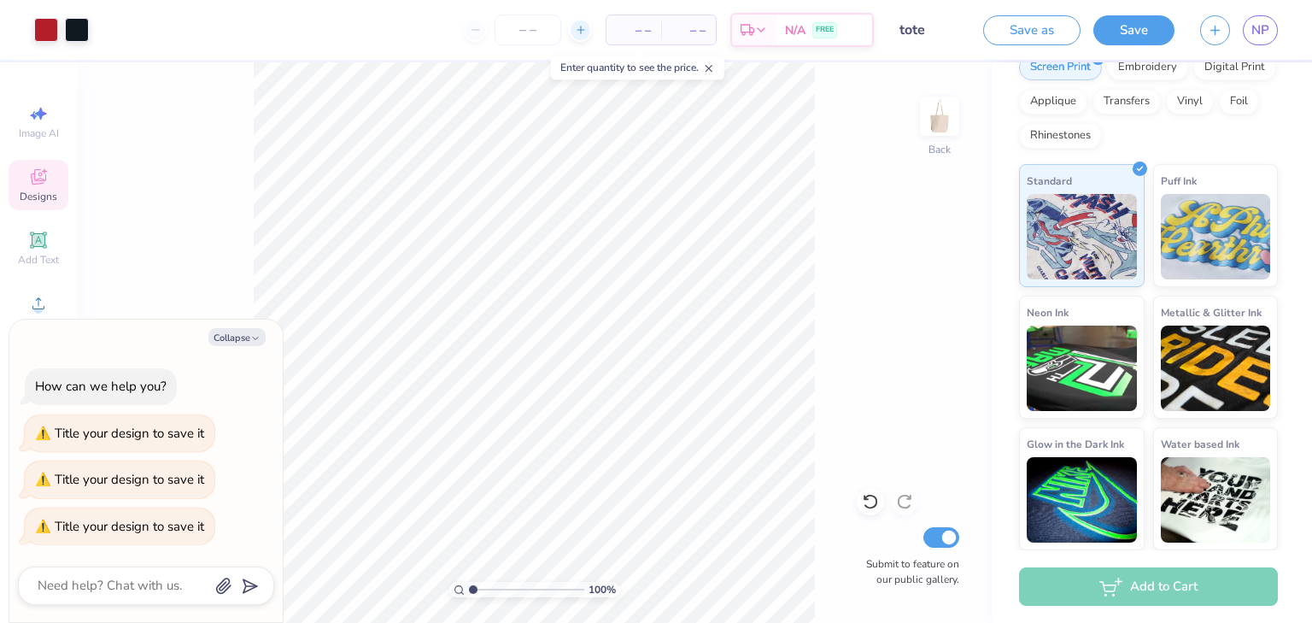
click at [581, 32] on icon at bounding box center [581, 30] width 12 height 12
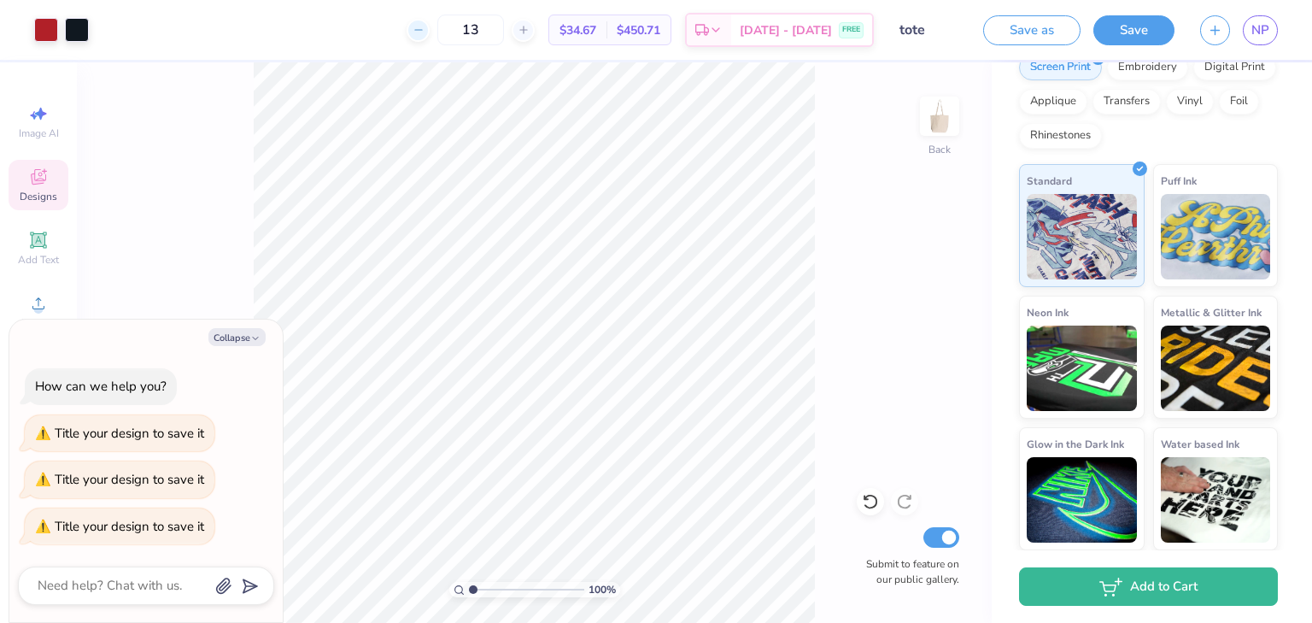
click at [422, 26] on icon at bounding box center [418, 30] width 12 height 12
type input "12"
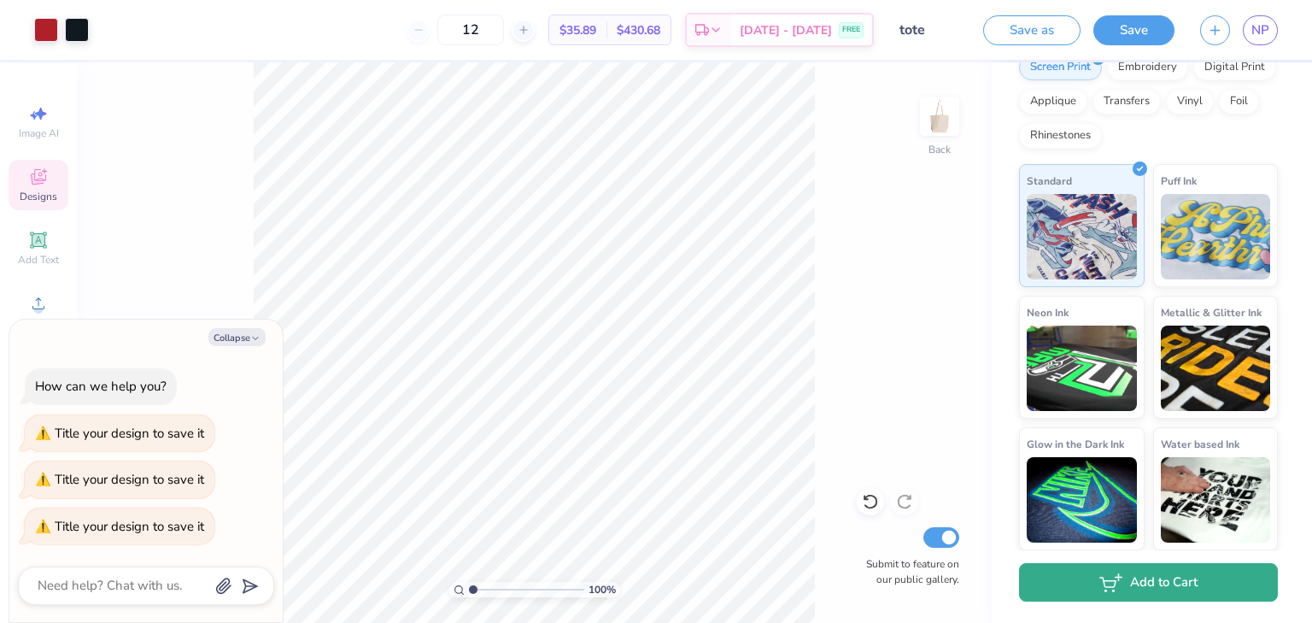
click at [1129, 585] on button "Add to Cart" at bounding box center [1148, 582] width 259 height 38
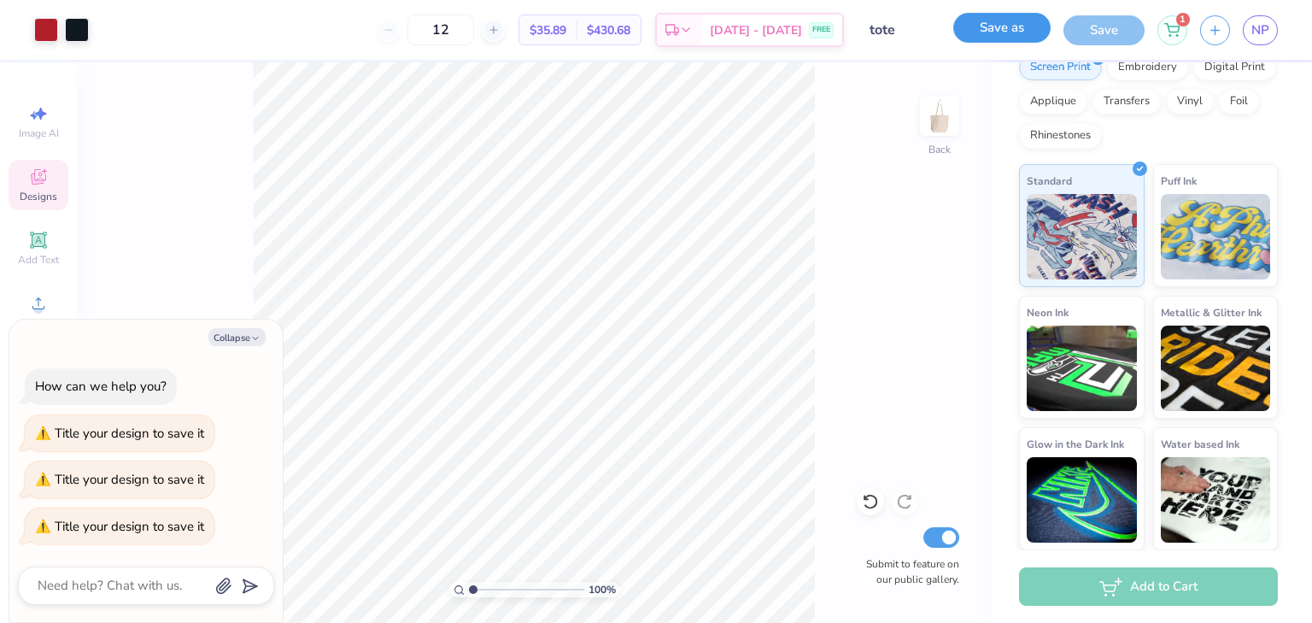
click at [991, 28] on button "Save as" at bounding box center [1001, 28] width 97 height 30
type textarea "x"
